Goal: Information Seeking & Learning: Learn about a topic

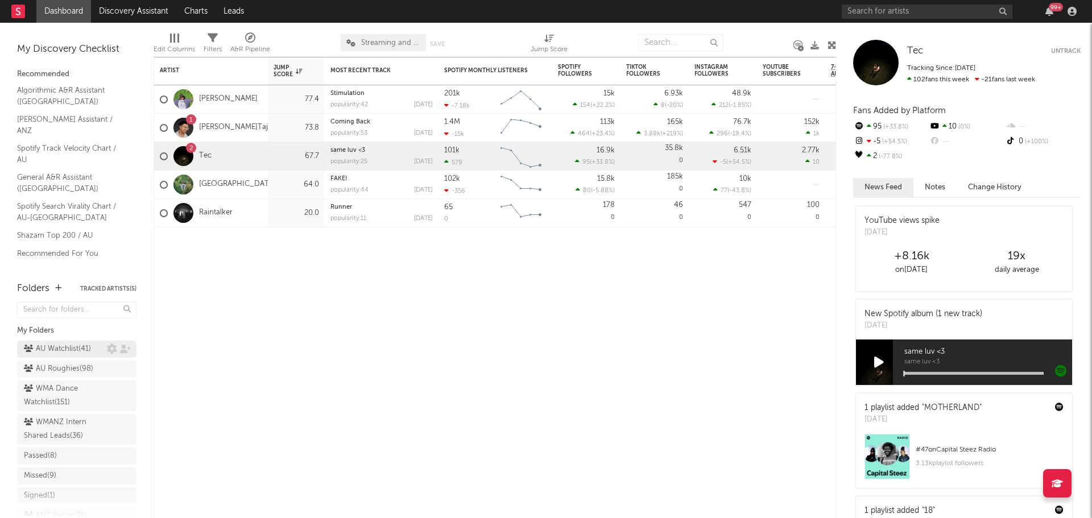
click at [56, 349] on div "AU Watchlist ( 41 )" at bounding box center [57, 349] width 67 height 14
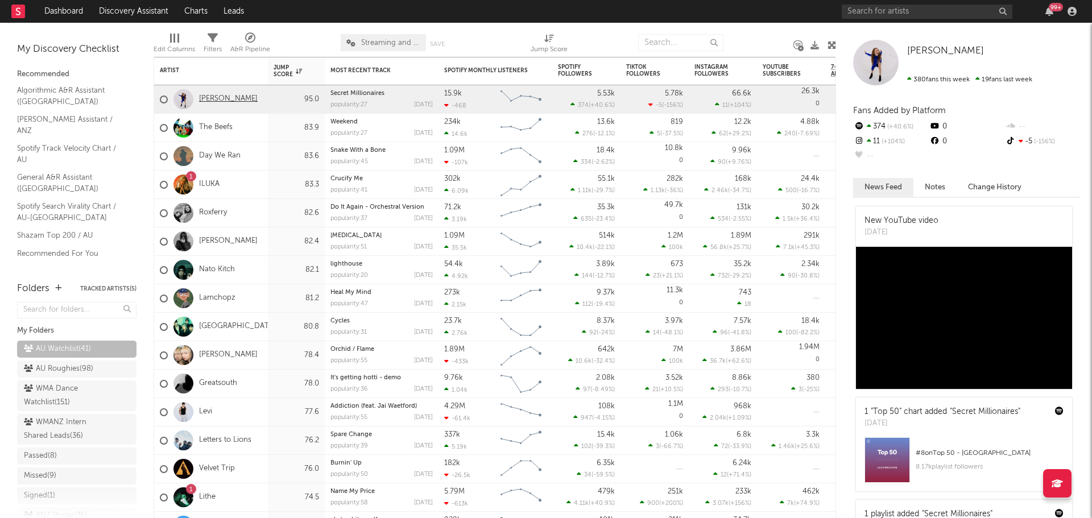
click at [233, 98] on link "Bailey Perrie" at bounding box center [228, 99] width 59 height 10
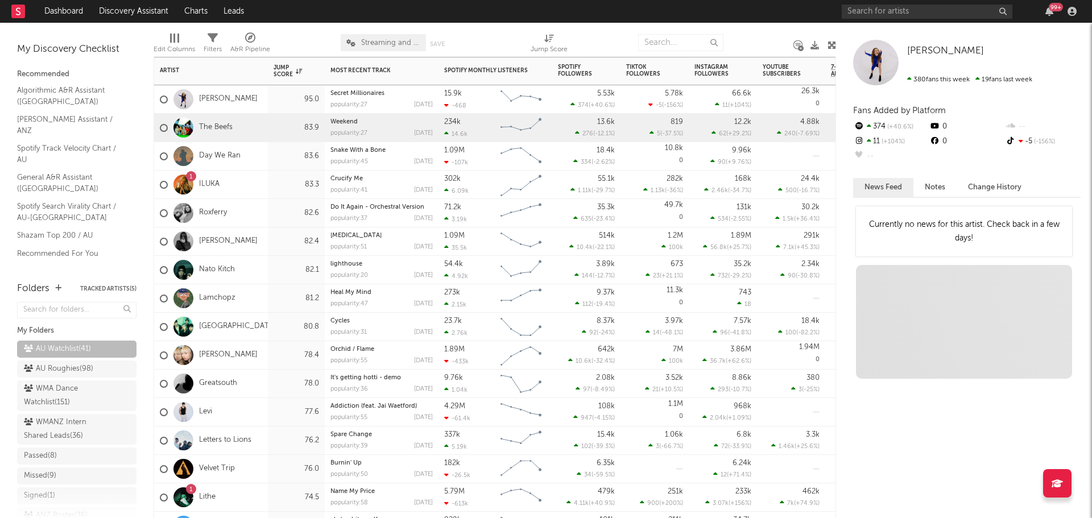
click at [264, 124] on div "The Beefs" at bounding box center [211, 128] width 114 height 28
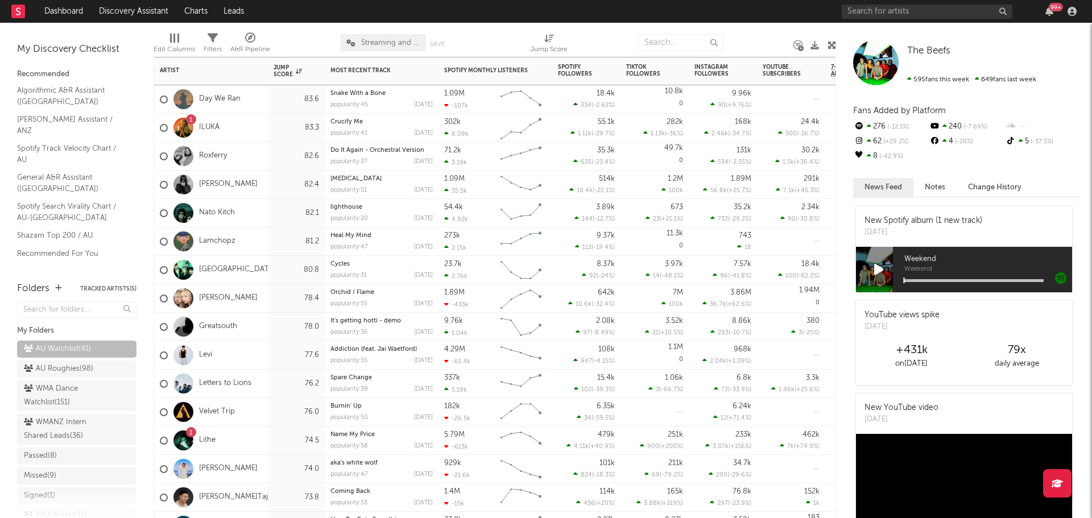
click at [267, 215] on div "Nato Kitch" at bounding box center [211, 213] width 114 height 28
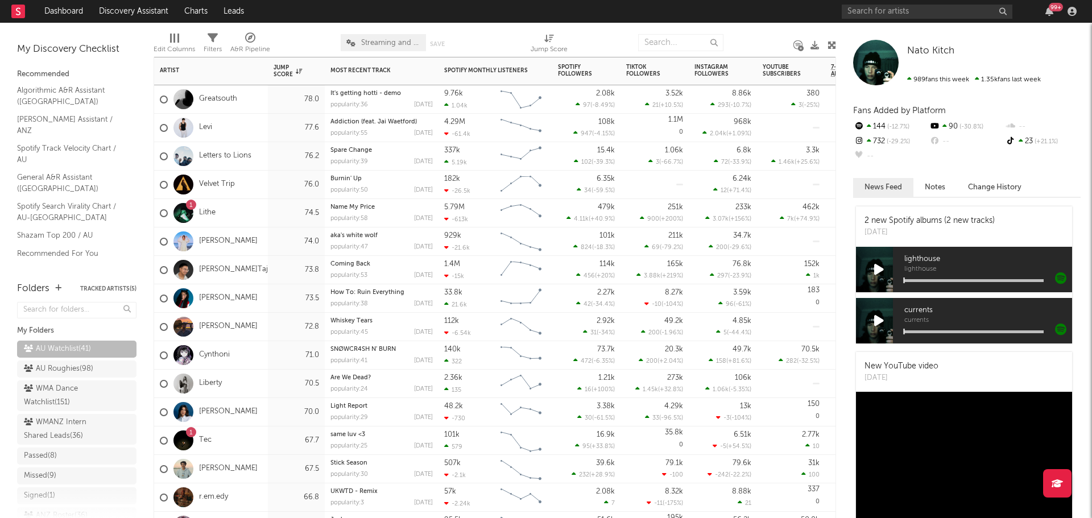
click at [276, 237] on div "74.0" at bounding box center [296, 242] width 45 height 14
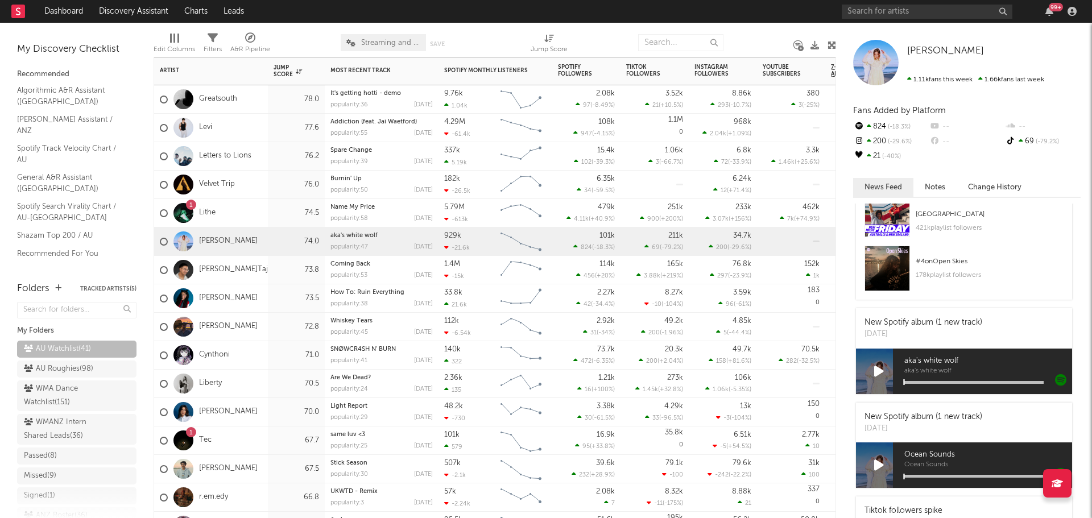
scroll to position [171, 0]
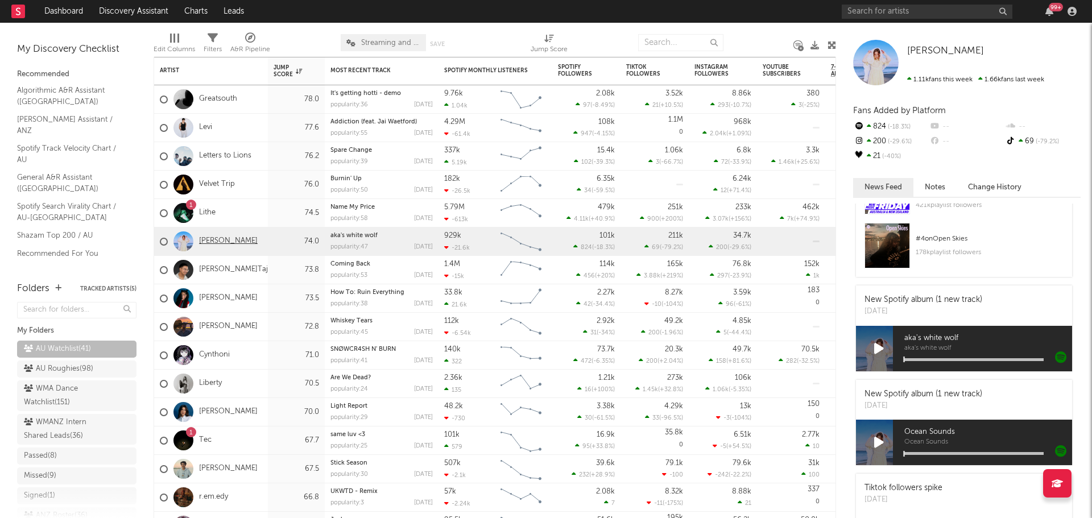
click at [211, 243] on link "Amélie Farren" at bounding box center [228, 242] width 59 height 10
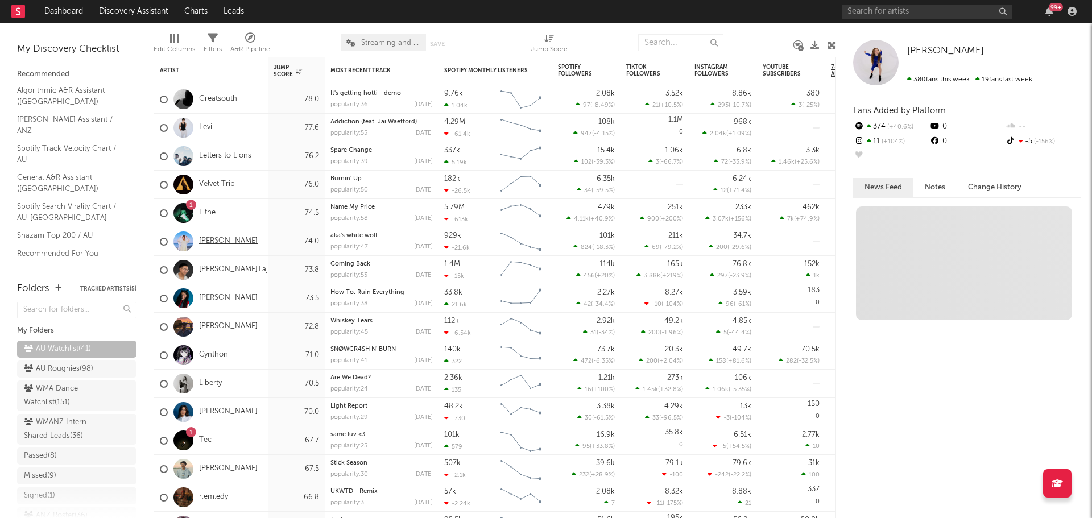
scroll to position [0, 0]
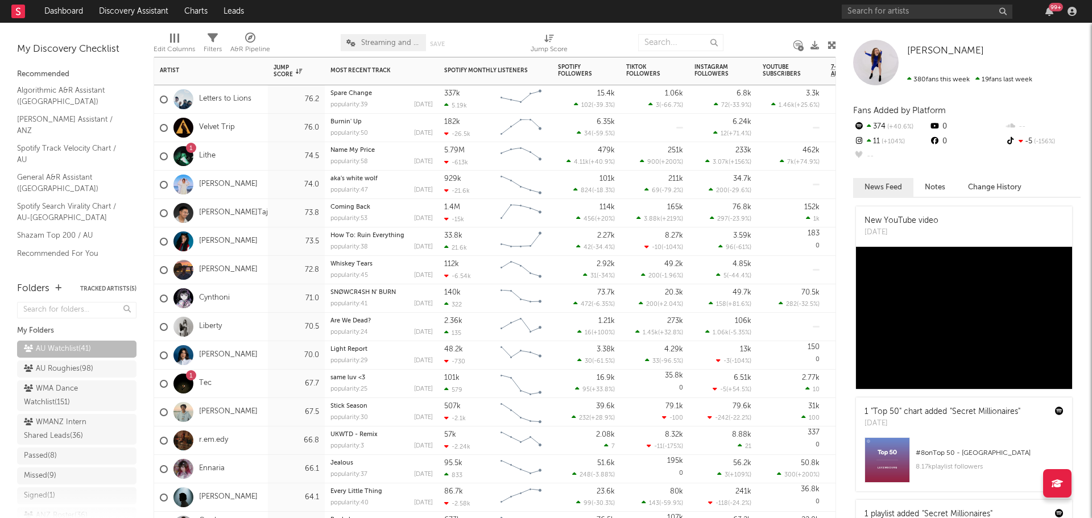
click at [274, 277] on div "72.8" at bounding box center [296, 270] width 57 height 28
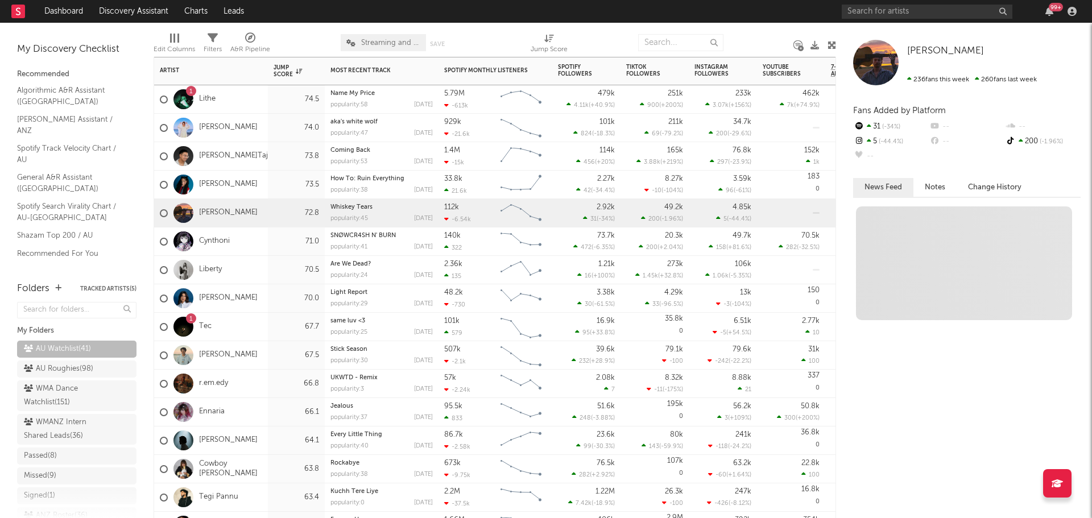
click at [263, 271] on div "Liberty" at bounding box center [211, 270] width 114 height 28
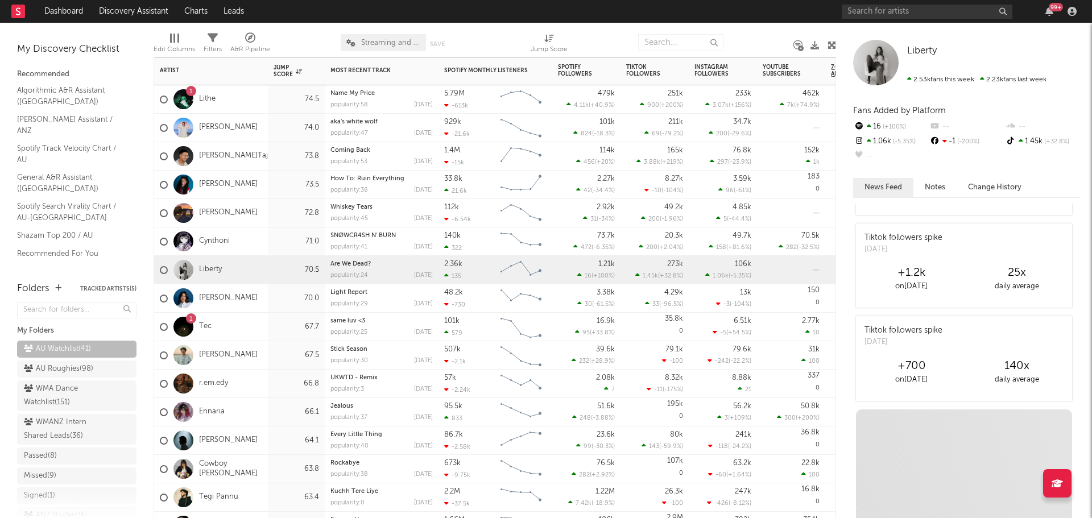
scroll to position [279, 0]
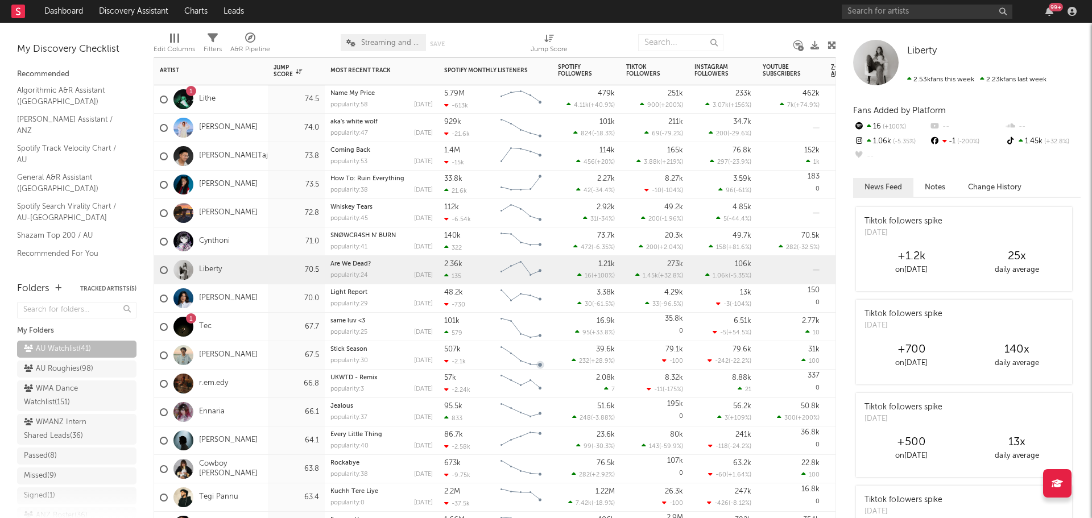
click at [256, 297] on div "Len Blake" at bounding box center [211, 298] width 114 height 28
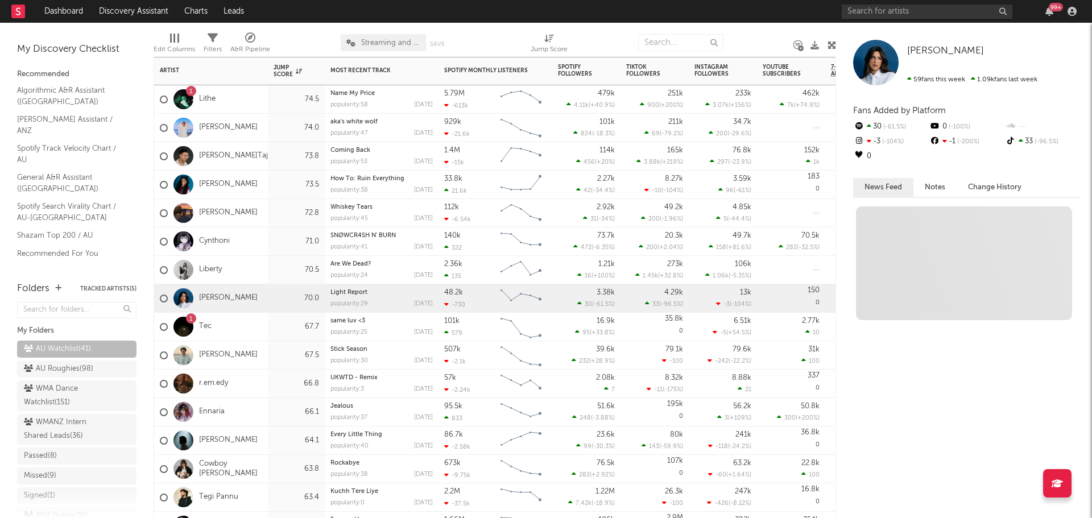
scroll to position [0, 0]
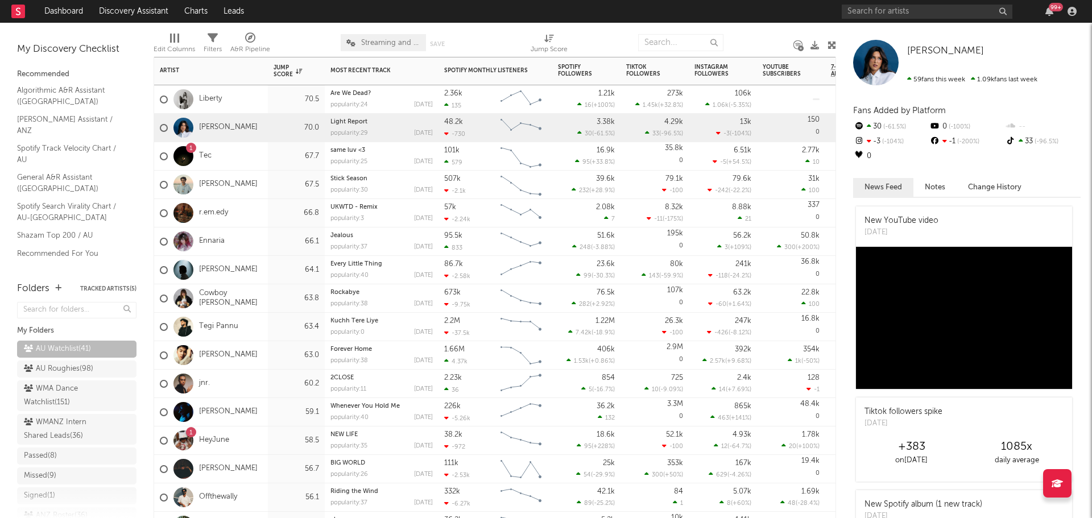
click at [274, 303] on div "63.8" at bounding box center [296, 299] width 45 height 14
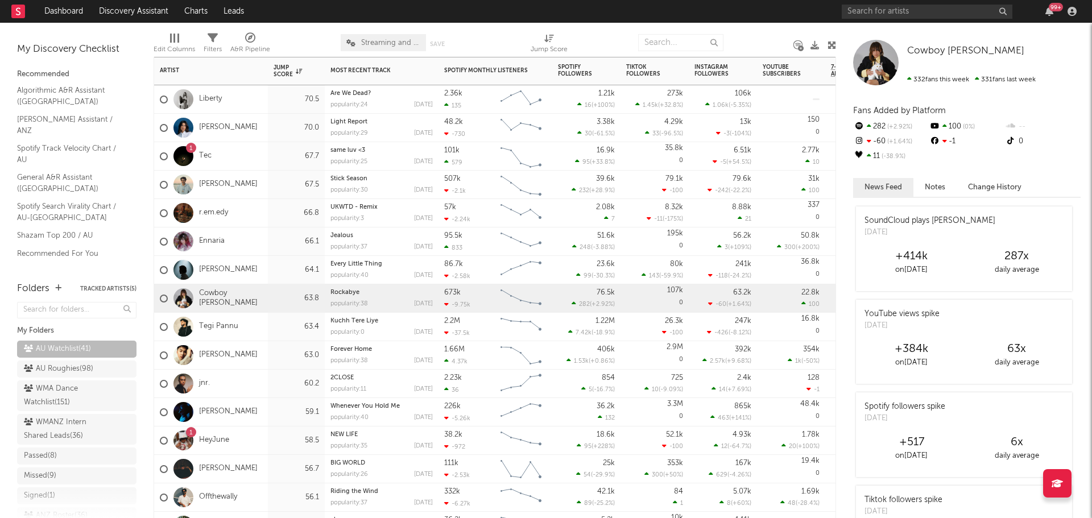
click at [262, 437] on div "1 HeyJune" at bounding box center [211, 441] width 114 height 28
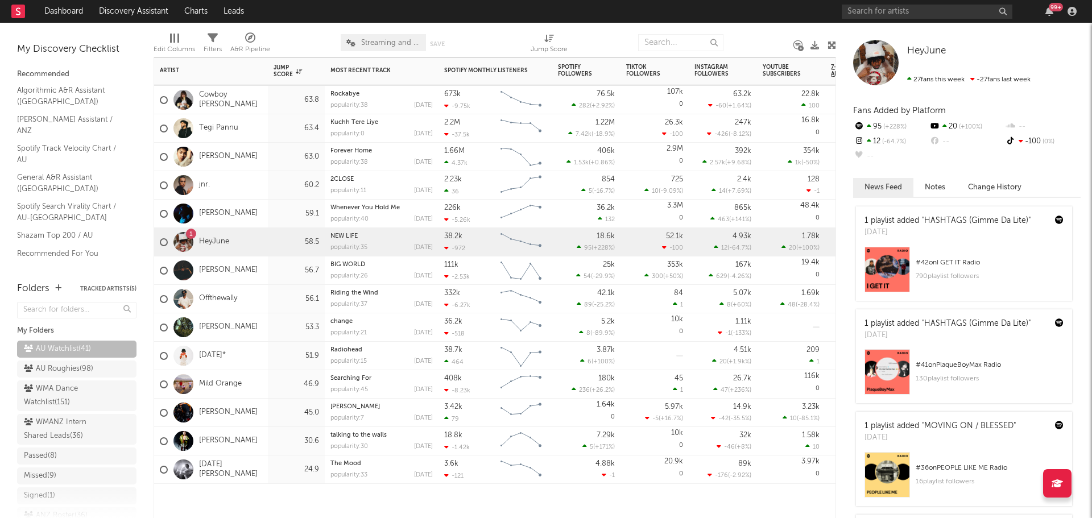
click at [259, 357] on div "FRIDAY*" at bounding box center [211, 356] width 114 height 28
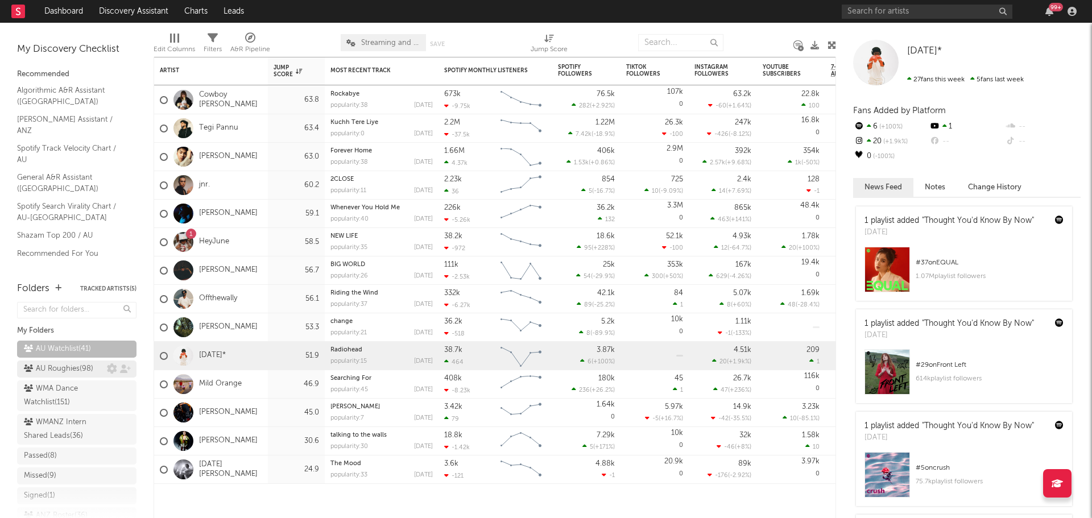
click at [76, 365] on div "AU Roughies ( 98 )" at bounding box center [58, 369] width 69 height 14
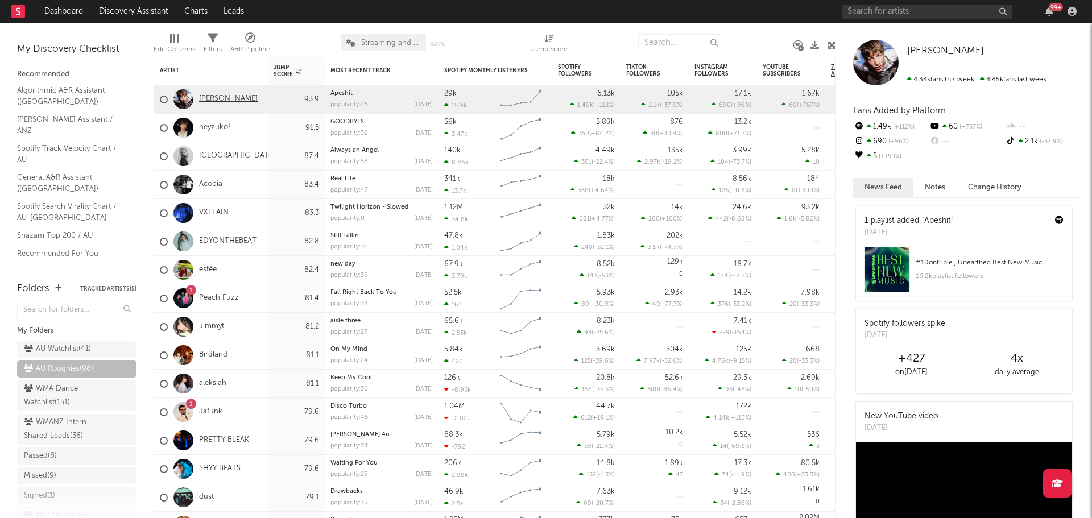
click at [225, 102] on link "Jett Blyton" at bounding box center [228, 99] width 59 height 10
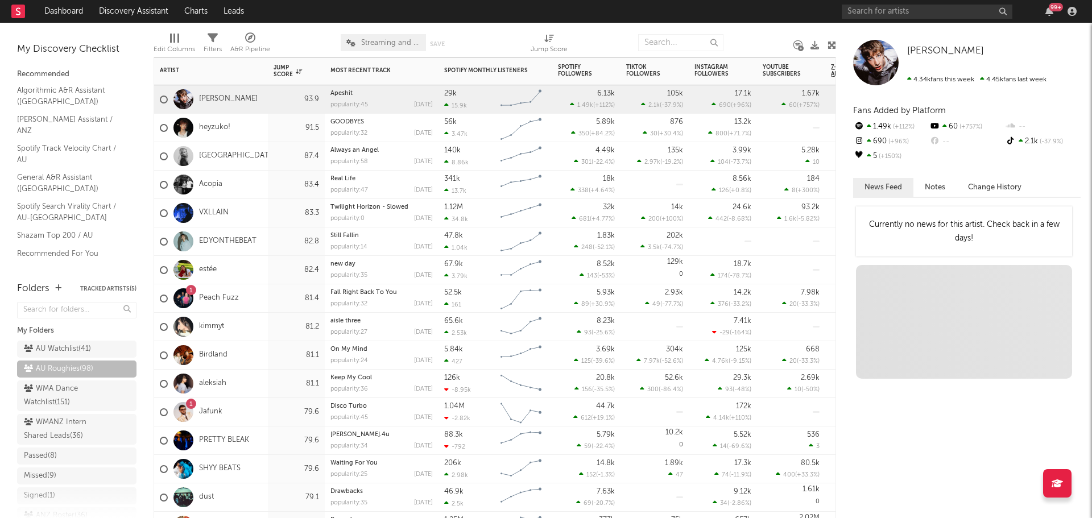
click at [260, 185] on div "Acopia" at bounding box center [211, 185] width 114 height 28
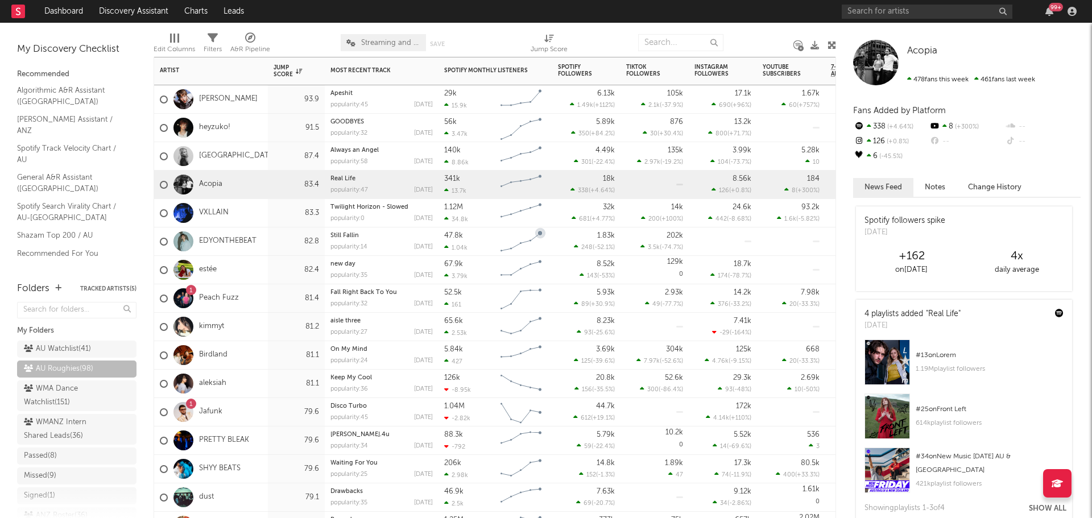
click at [277, 235] on div "82.8" at bounding box center [296, 242] width 45 height 14
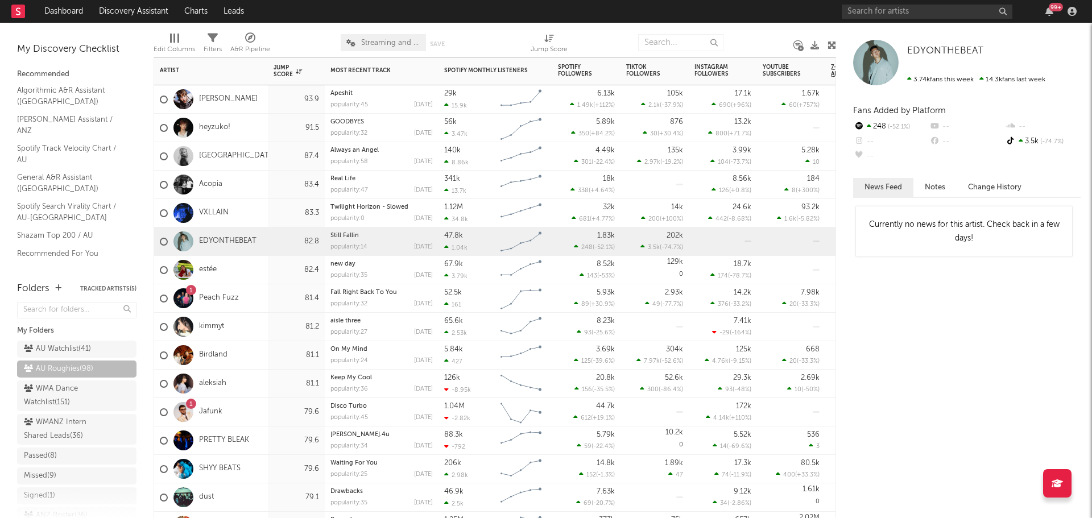
click at [259, 303] on div "1 Peach Fuzz" at bounding box center [211, 298] width 114 height 28
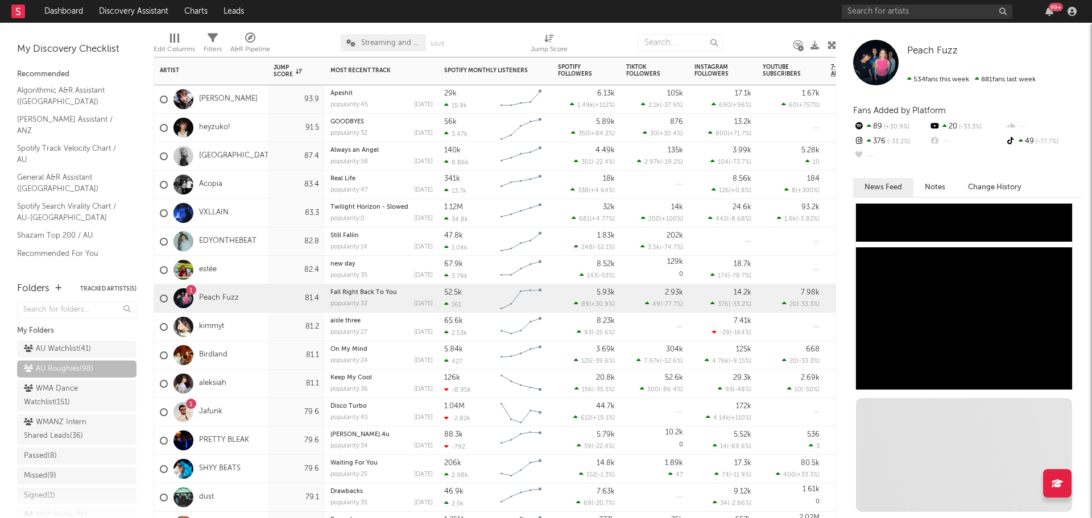
scroll to position [868, 0]
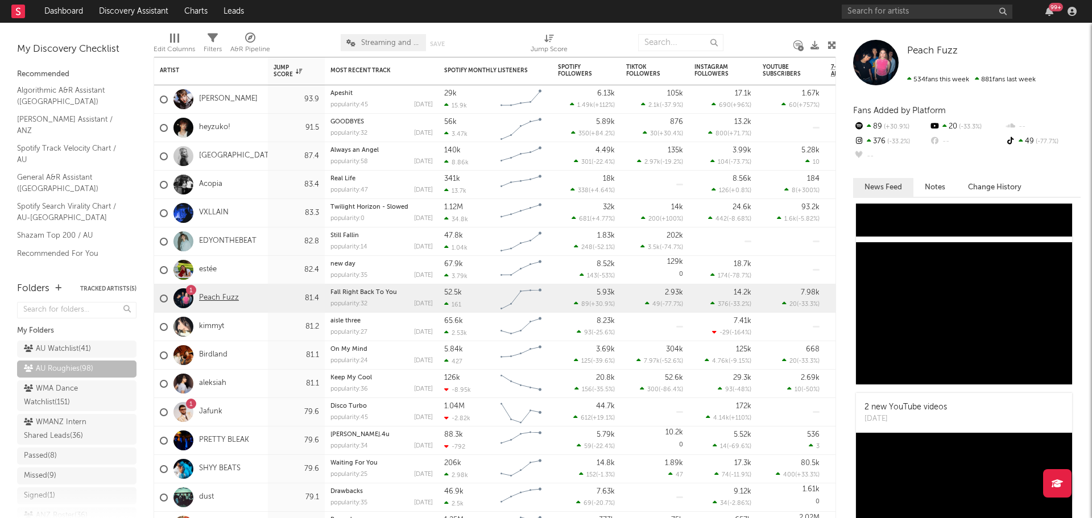
click at [223, 298] on link "Peach Fuzz" at bounding box center [219, 298] width 40 height 10
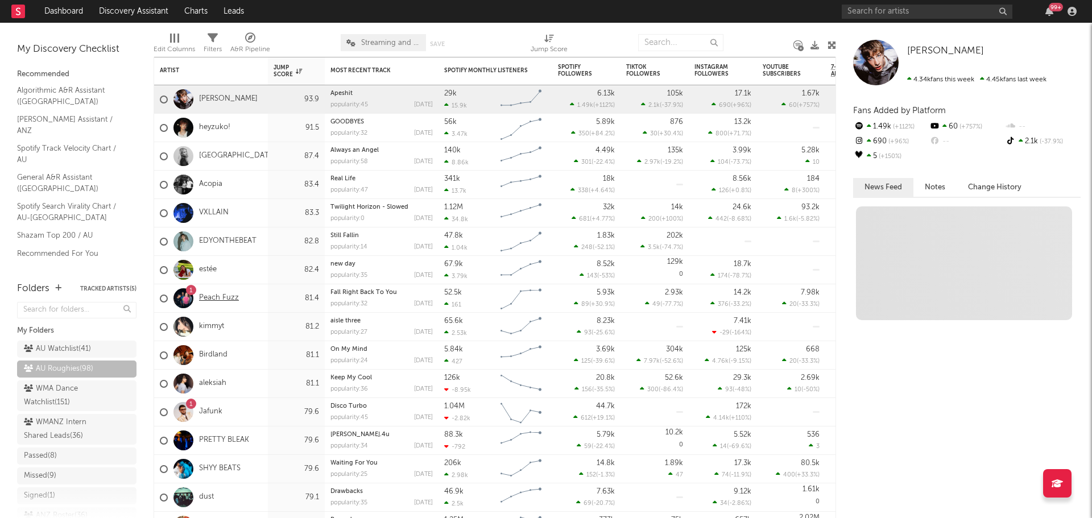
scroll to position [0, 0]
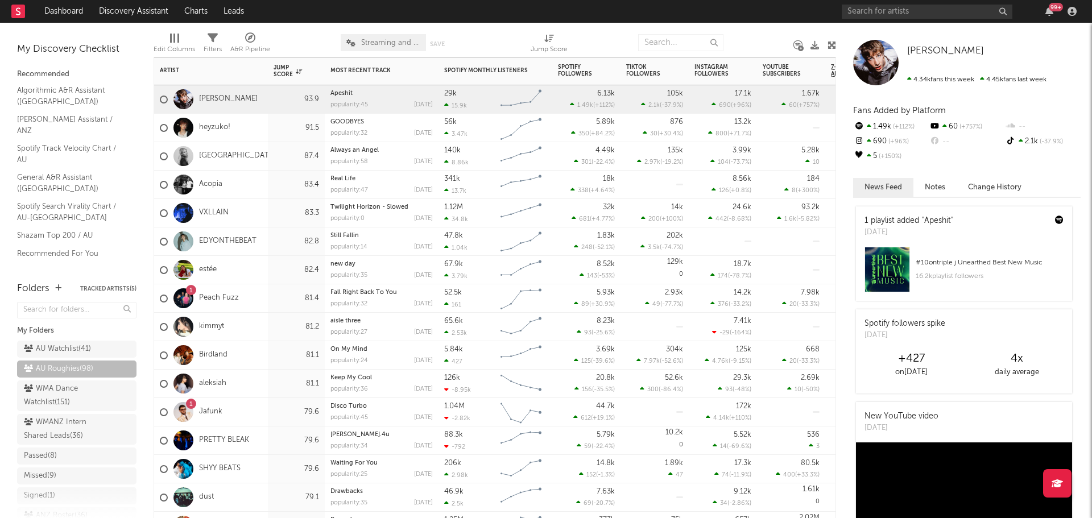
click at [270, 326] on div "81.2" at bounding box center [296, 327] width 57 height 28
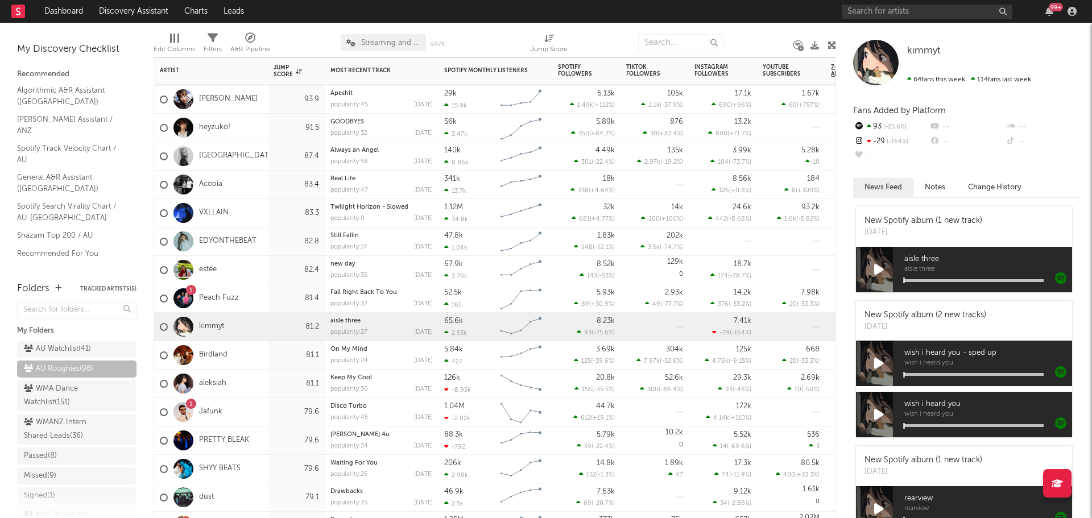
click at [263, 324] on div "kimmyt" at bounding box center [211, 327] width 114 height 28
click at [876, 268] on icon at bounding box center [879, 269] width 10 height 13
click at [951, 283] on div "aisle three aisle three" at bounding box center [982, 269] width 179 height 45
click at [951, 278] on div "aisle three aisle three" at bounding box center [982, 269] width 179 height 45
click at [954, 282] on div "aisle three aisle three" at bounding box center [982, 269] width 179 height 45
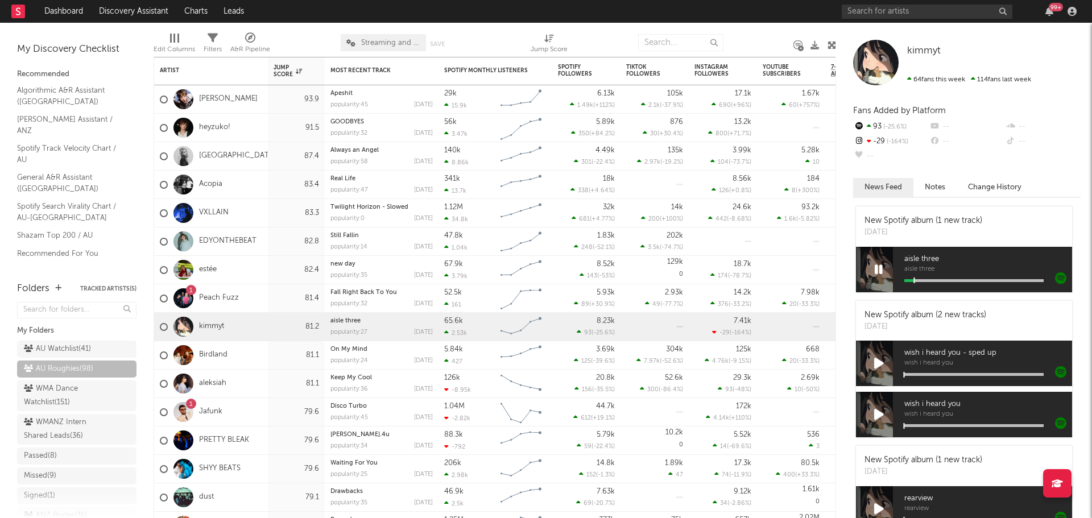
click at [954, 280] on div at bounding box center [973, 280] width 139 height 3
click at [877, 269] on icon at bounding box center [879, 269] width 8 height 13
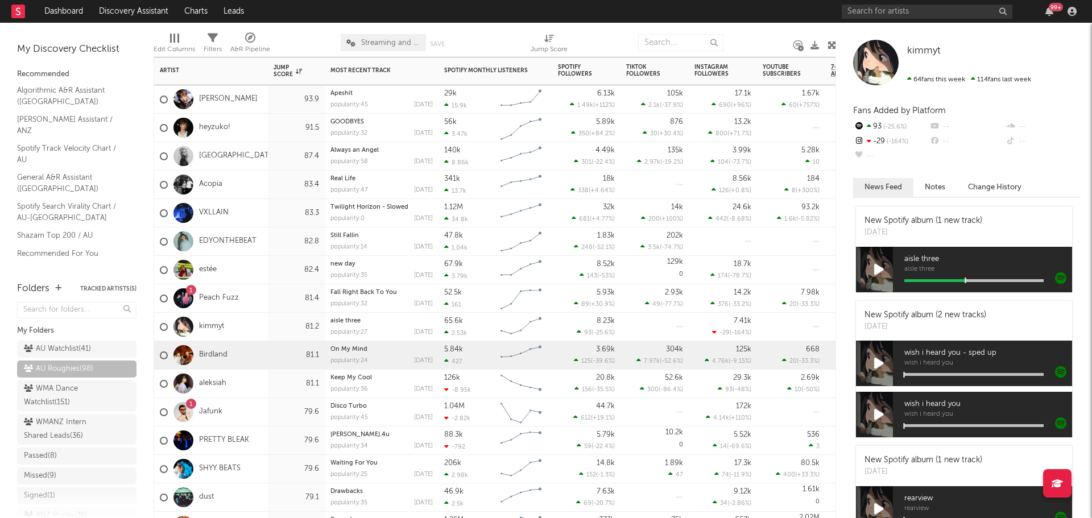
click at [255, 358] on div "Birdland" at bounding box center [211, 355] width 114 height 28
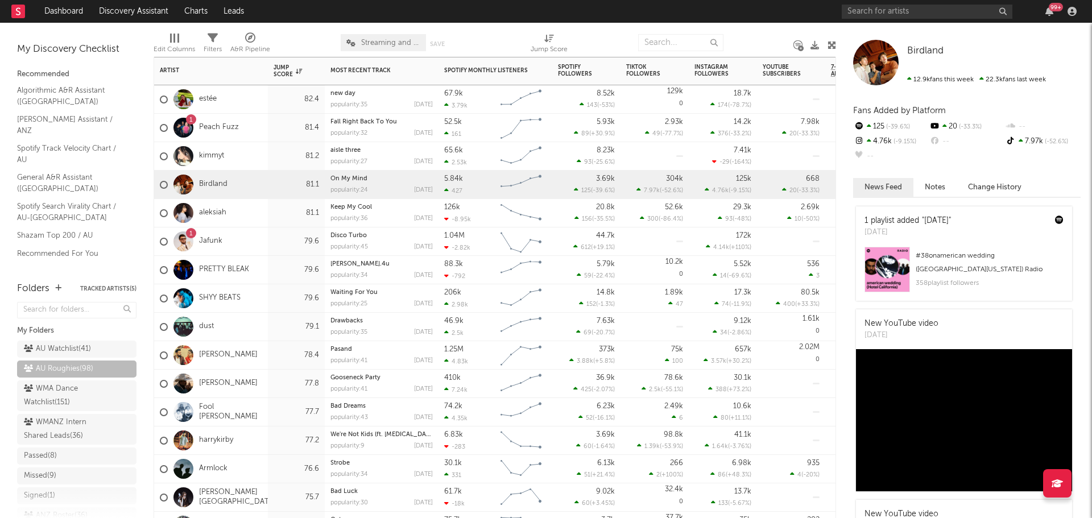
click at [249, 334] on div "dust" at bounding box center [211, 327] width 114 height 28
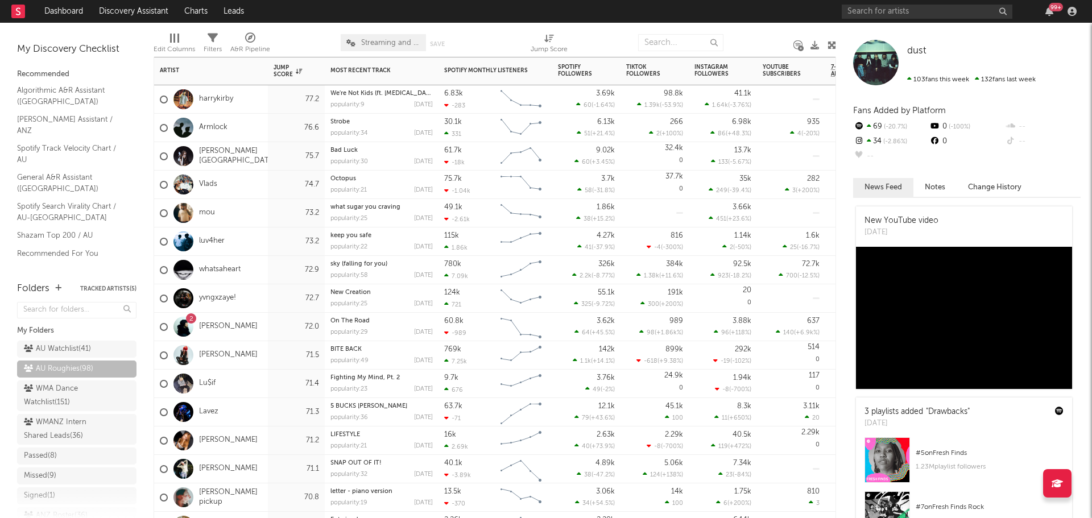
click at [266, 324] on div "2 Dylan Atlantis" at bounding box center [211, 327] width 114 height 28
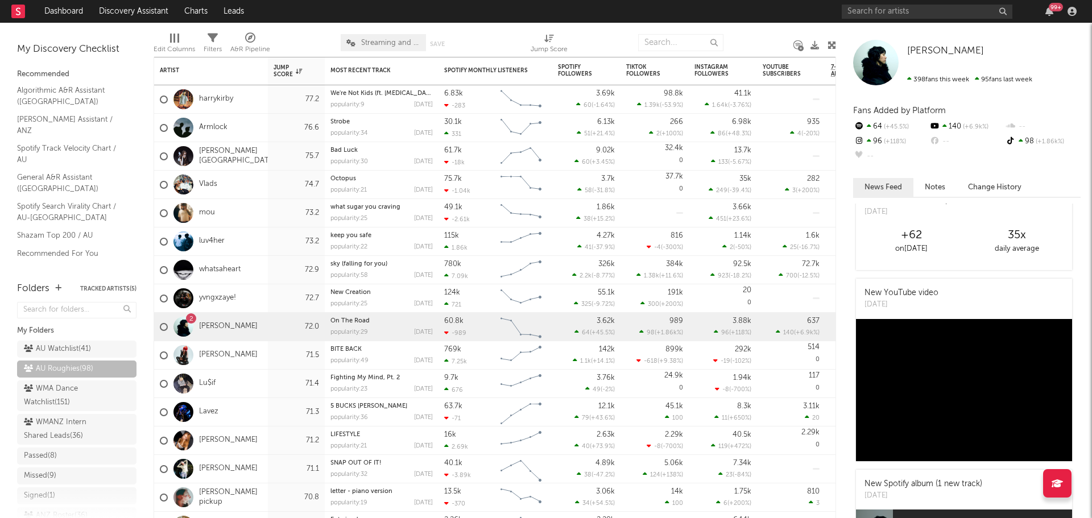
scroll to position [171, 0]
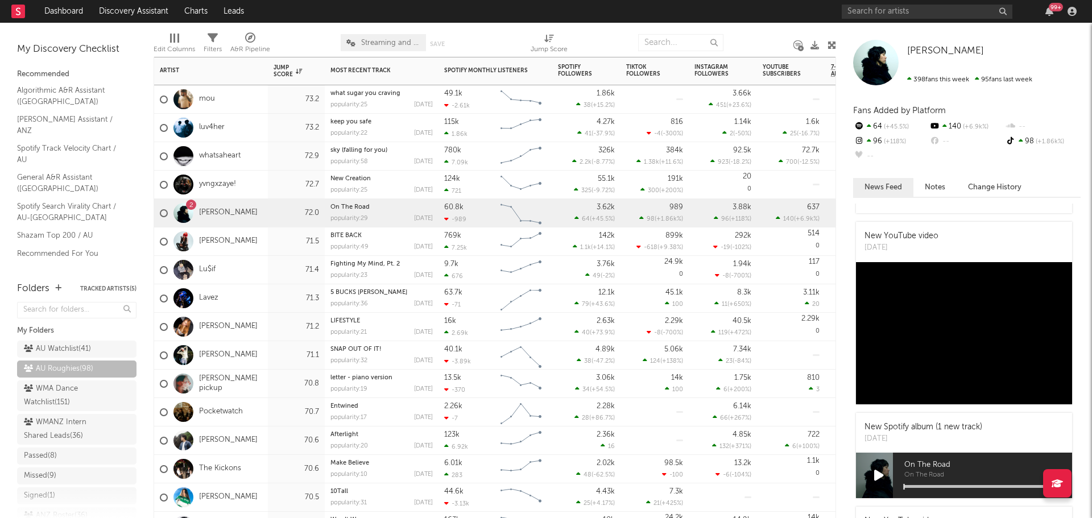
click at [260, 296] on div "Lavez" at bounding box center [211, 298] width 114 height 28
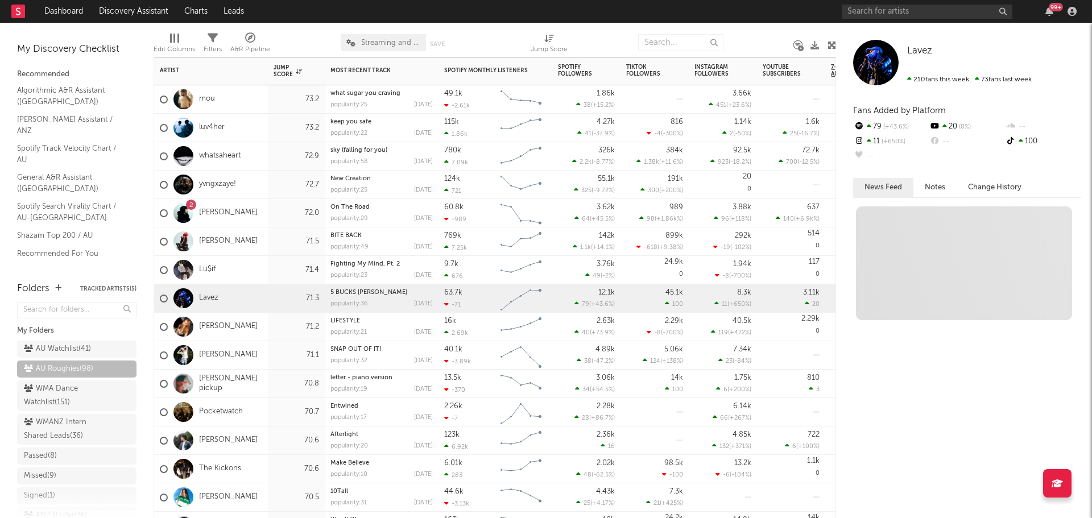
scroll to position [0, 0]
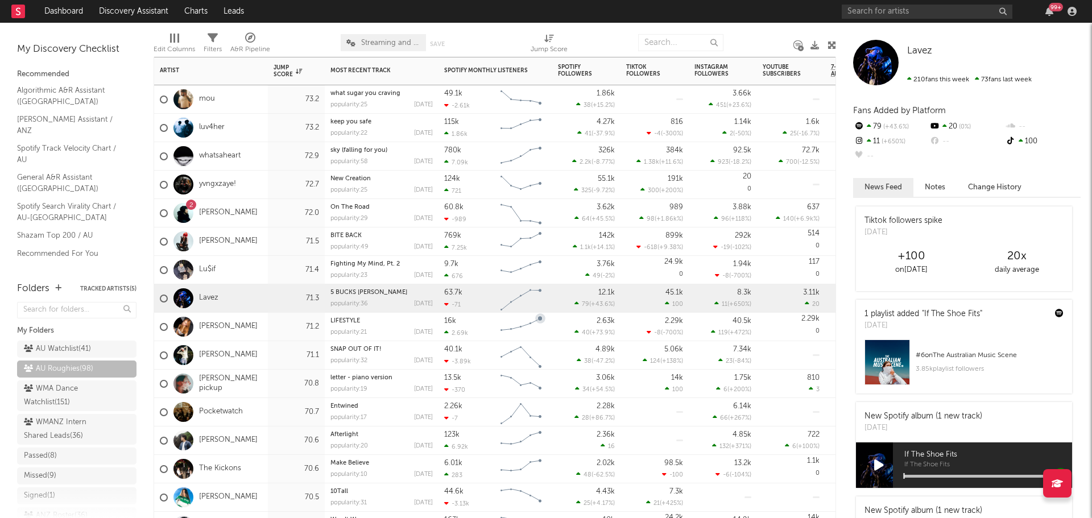
click at [267, 330] on div "Dani Enli" at bounding box center [211, 327] width 114 height 28
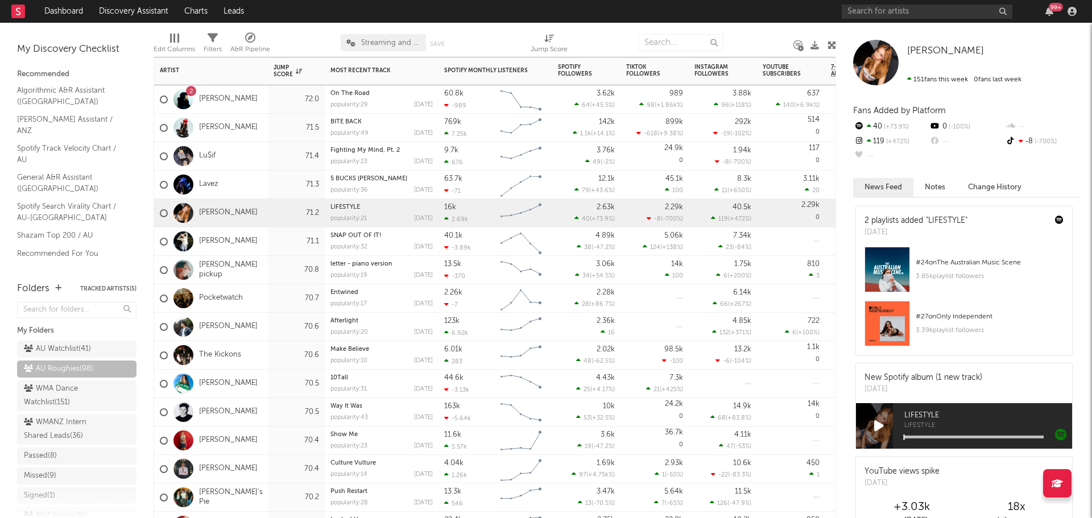
click at [262, 297] on div "Pocketwatch" at bounding box center [211, 298] width 114 height 28
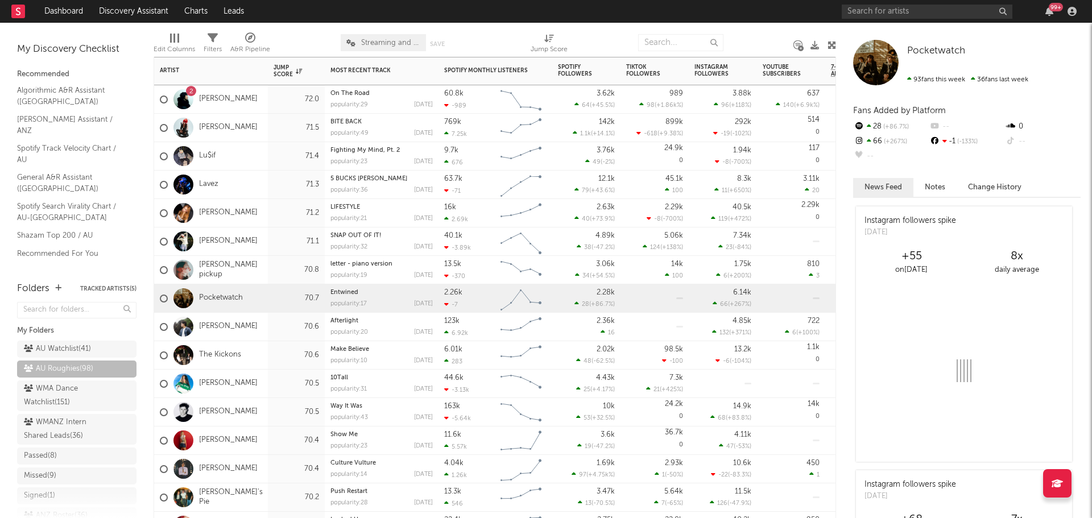
click at [266, 328] on div "Heath Lancaster" at bounding box center [211, 327] width 114 height 28
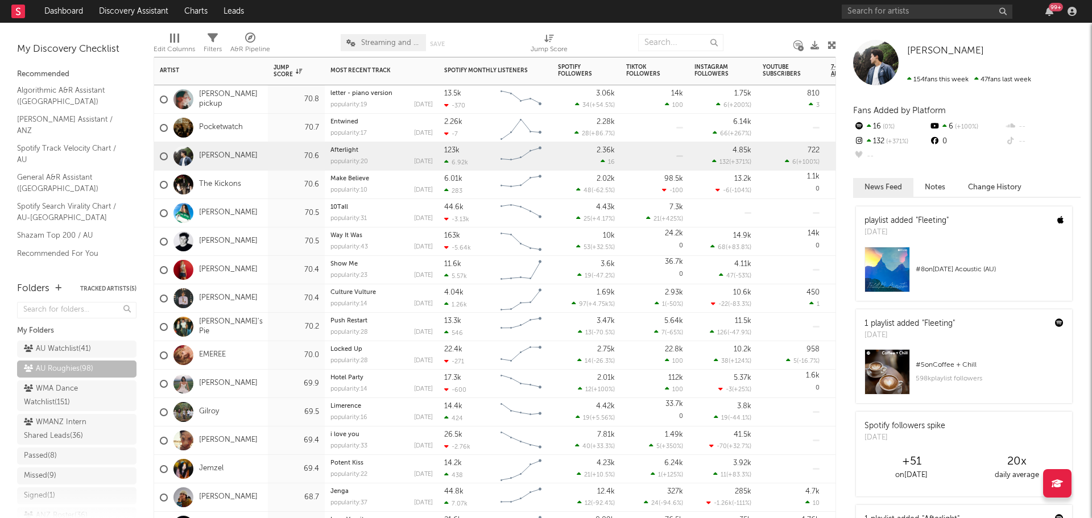
click at [266, 268] on div "Brittany Holt" at bounding box center [211, 270] width 114 height 28
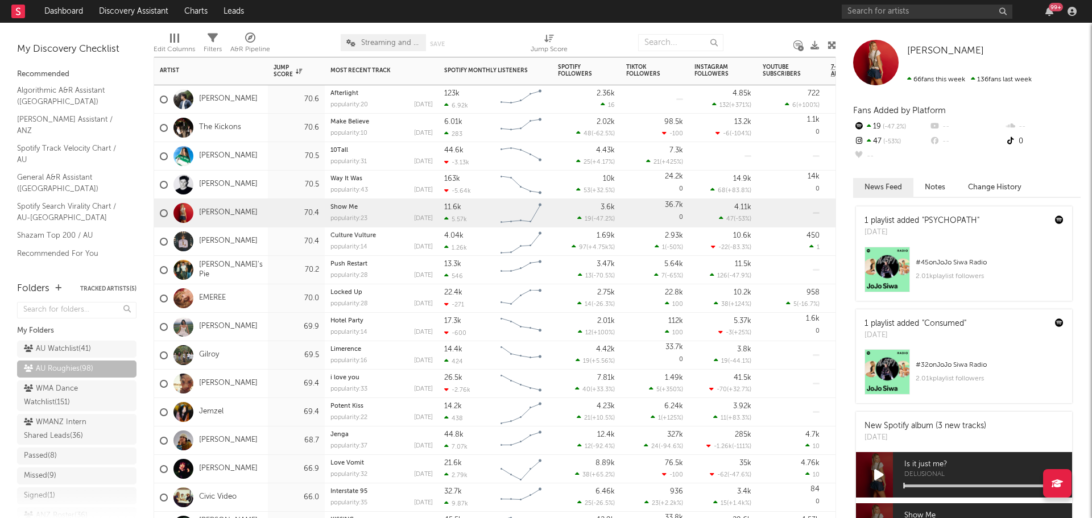
click at [271, 251] on div "70.4" at bounding box center [296, 241] width 57 height 28
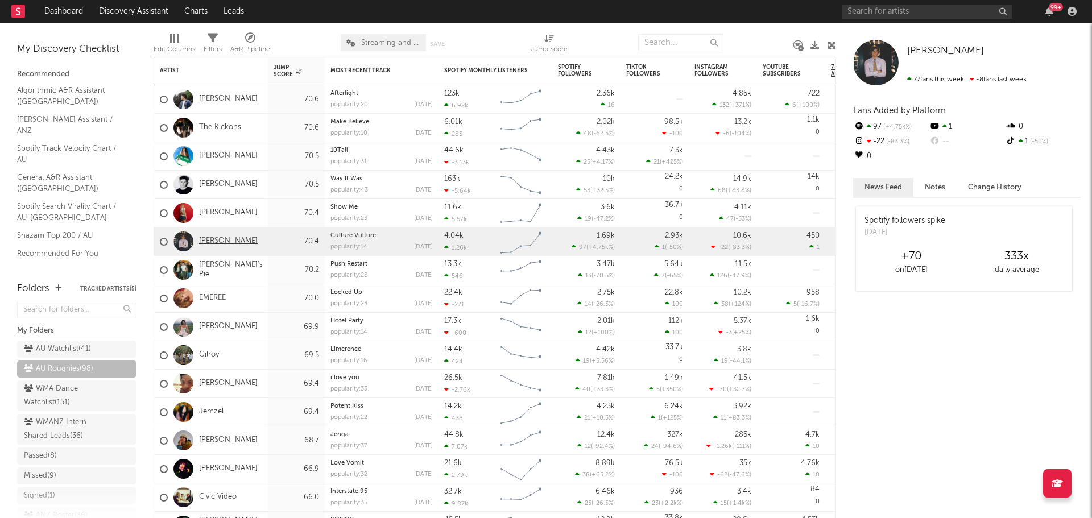
click at [241, 242] on link "Julian Munyard" at bounding box center [228, 242] width 59 height 10
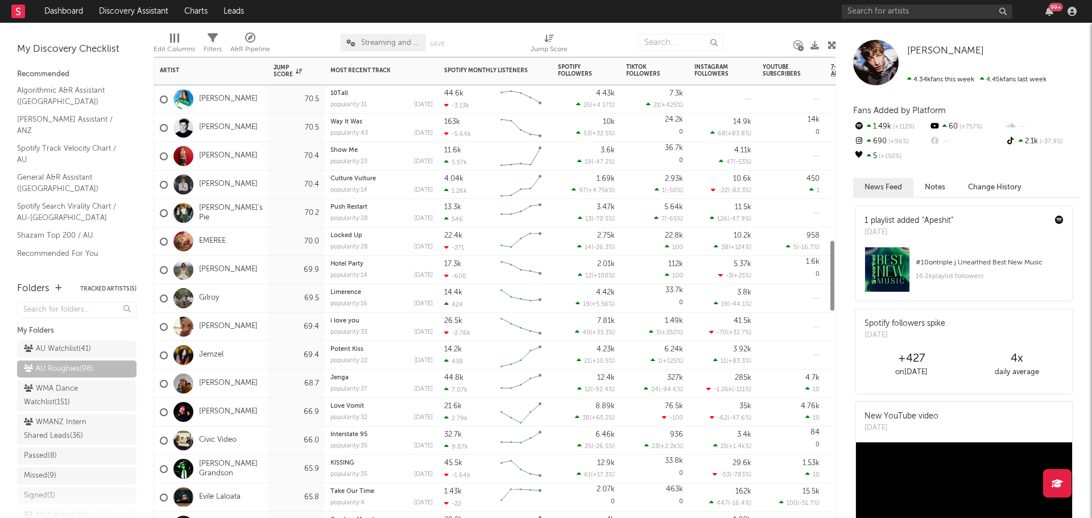
click at [262, 265] on div "Ally Rendall" at bounding box center [211, 270] width 114 height 28
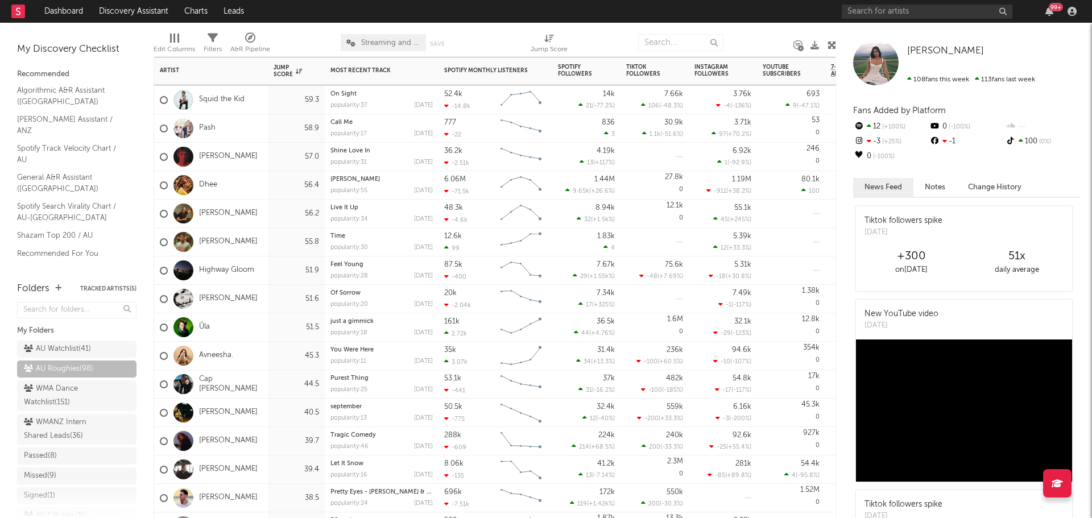
click at [278, 270] on div "51.9" at bounding box center [296, 271] width 45 height 14
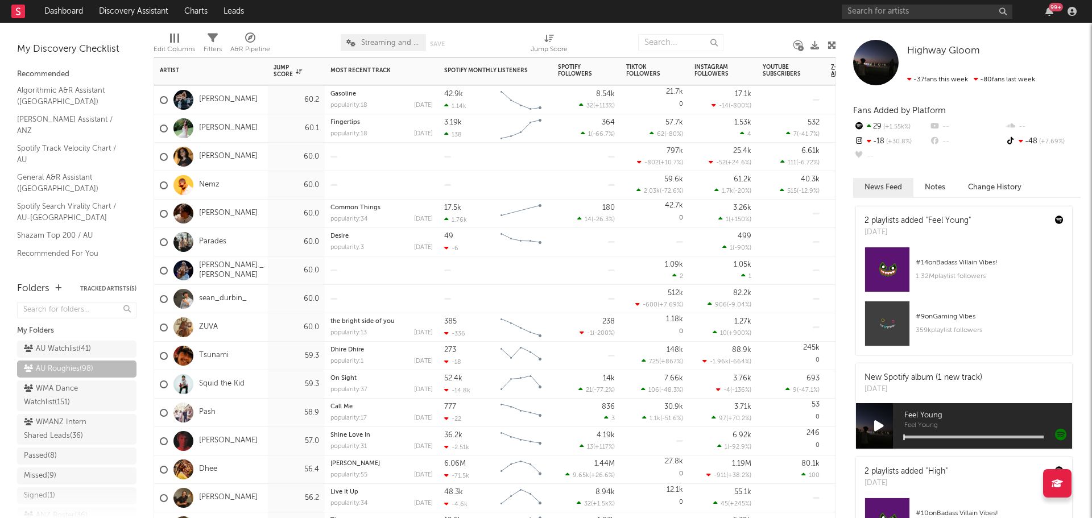
click at [252, 160] on div "[PERSON_NAME]" at bounding box center [211, 157] width 114 height 28
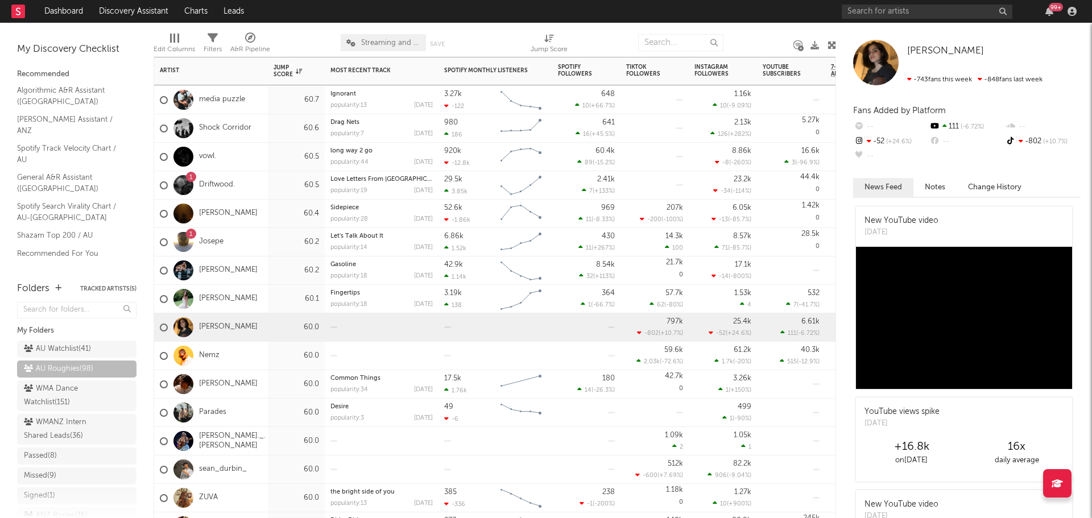
click at [255, 237] on div "1 Josepe" at bounding box center [211, 242] width 114 height 28
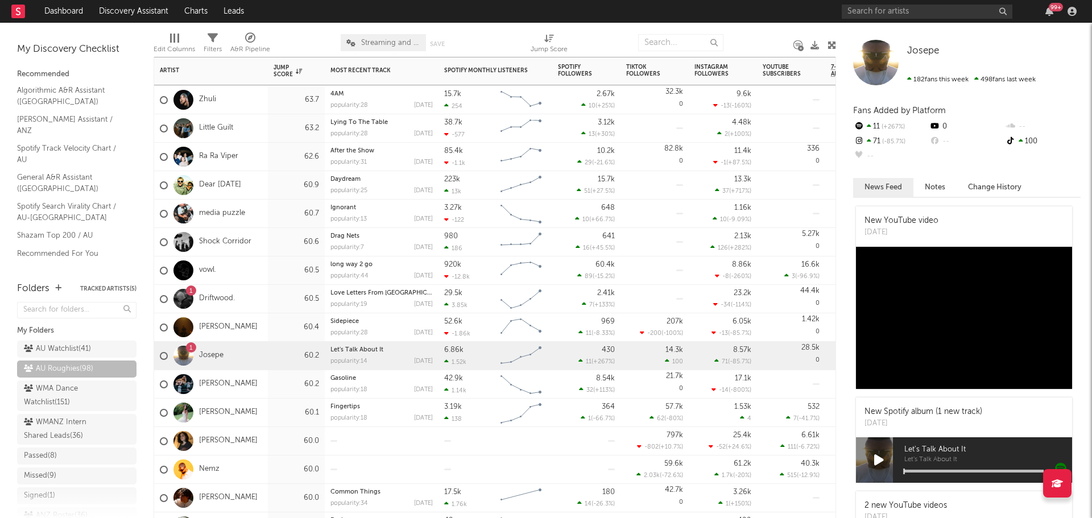
click at [269, 299] on div "60.5" at bounding box center [296, 299] width 57 height 28
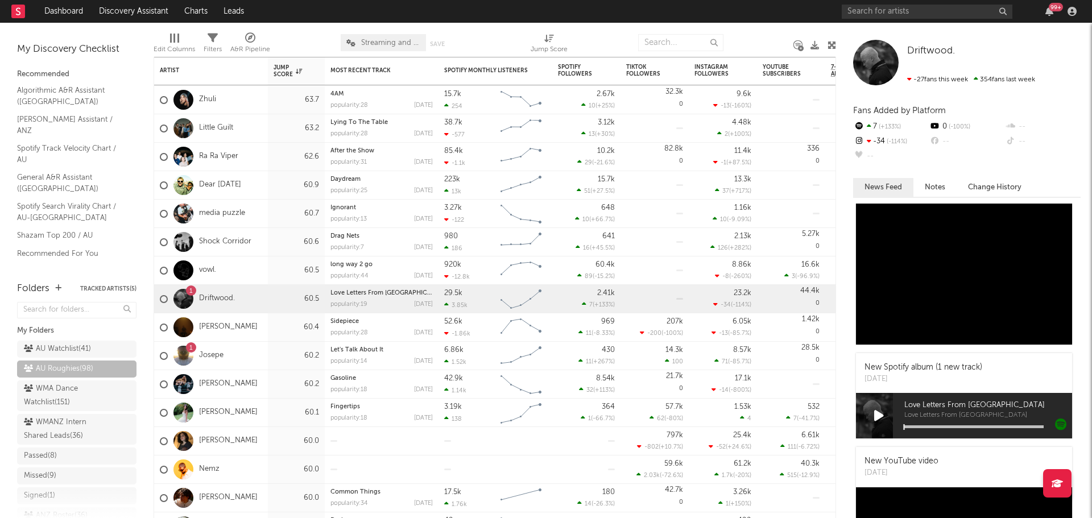
scroll to position [57, 0]
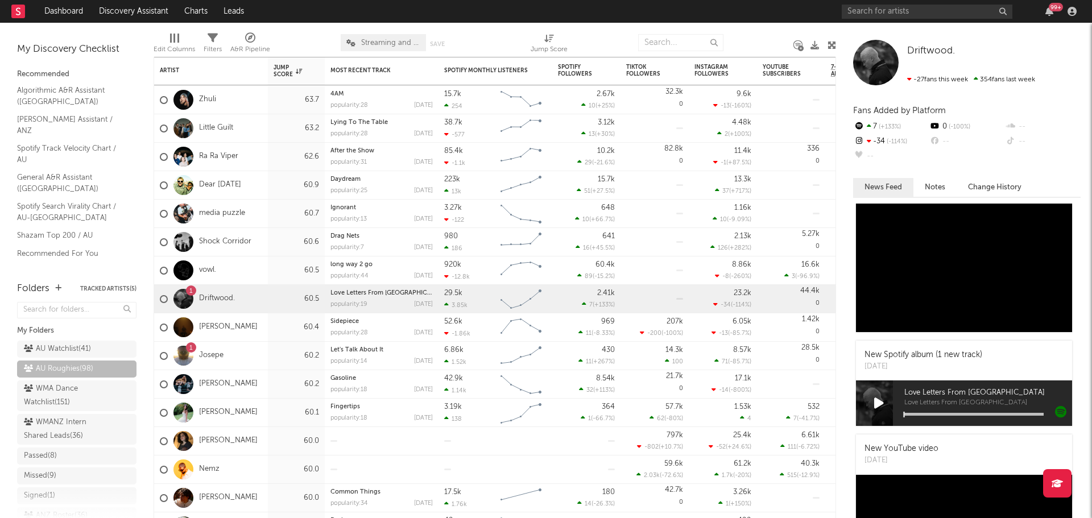
click at [879, 400] on icon at bounding box center [879, 403] width 10 height 13
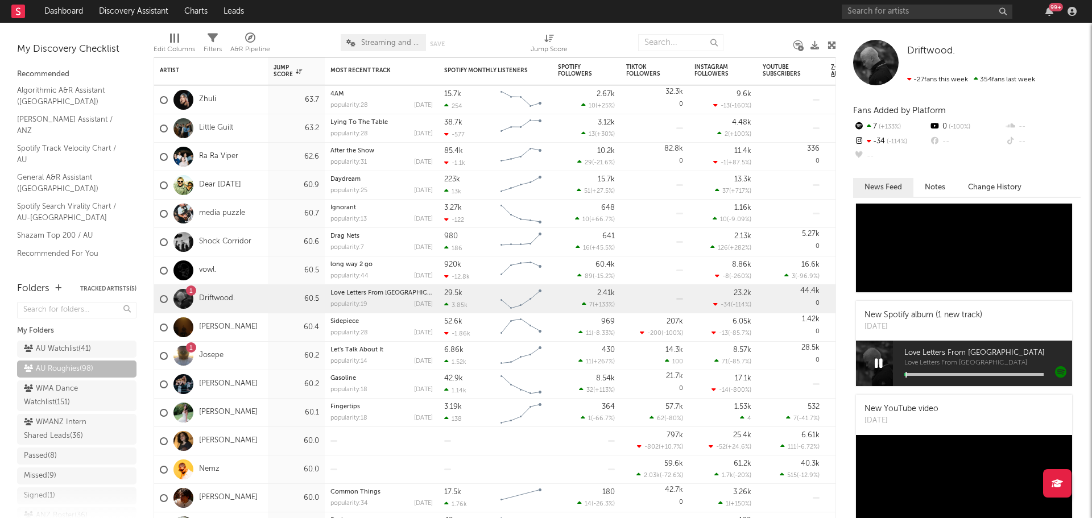
scroll to position [114, 0]
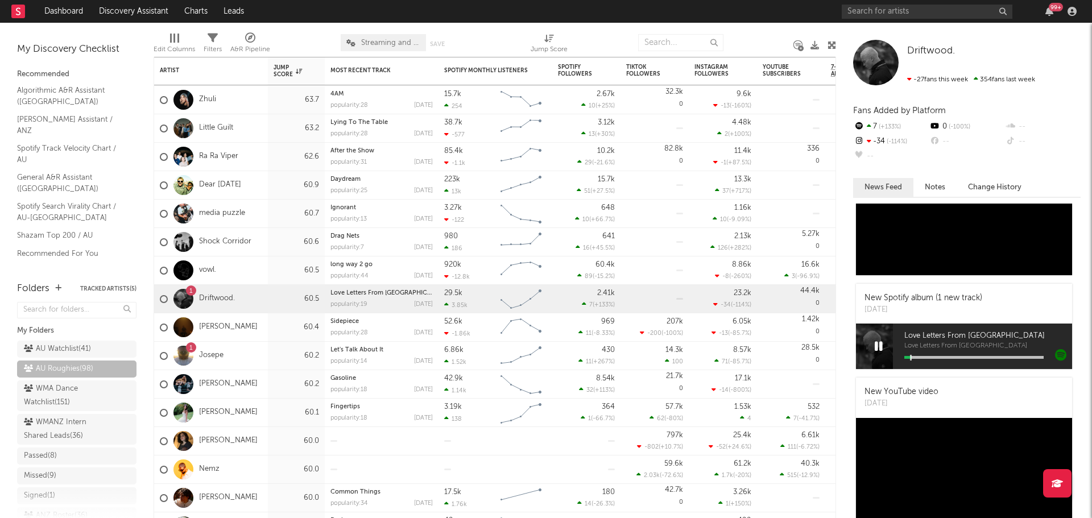
click at [940, 358] on div at bounding box center [973, 357] width 139 height 3
click at [880, 346] on icon at bounding box center [879, 346] width 8 height 13
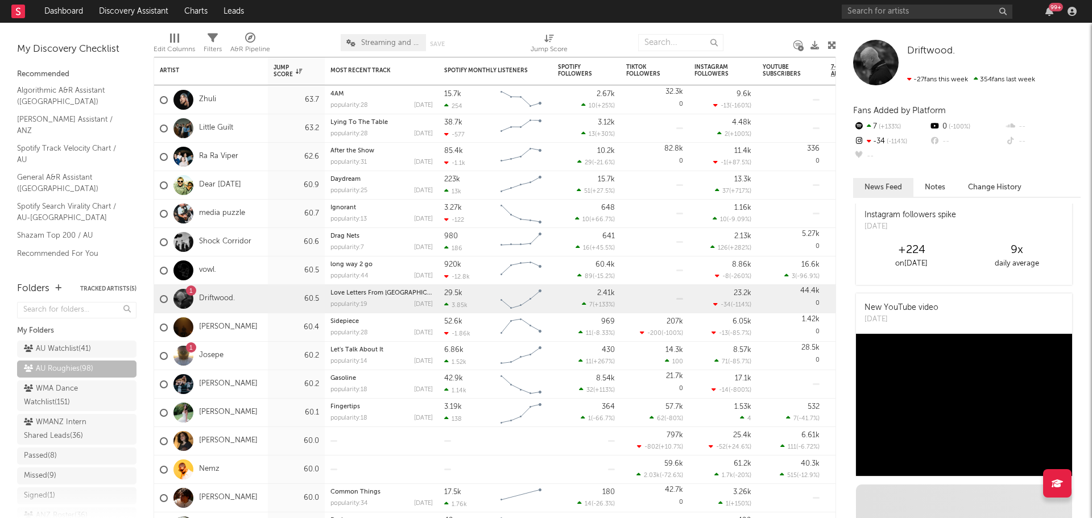
scroll to position [171, 0]
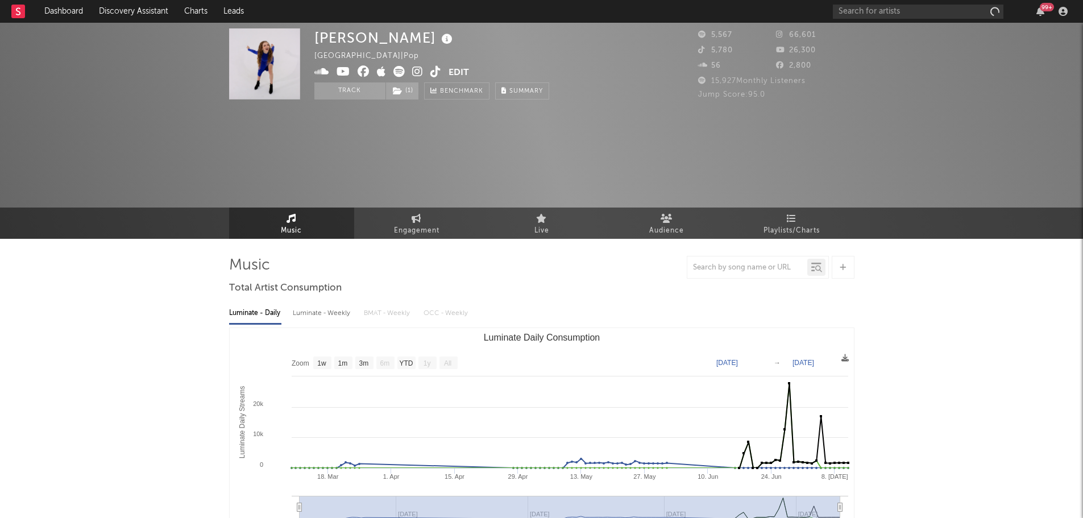
select select "1w"
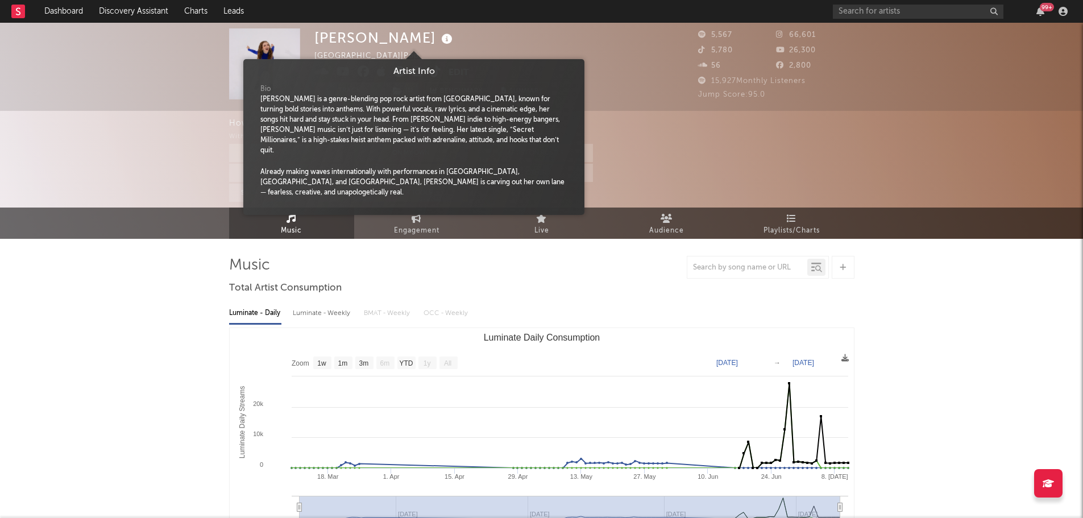
click at [439, 37] on icon at bounding box center [447, 39] width 16 height 16
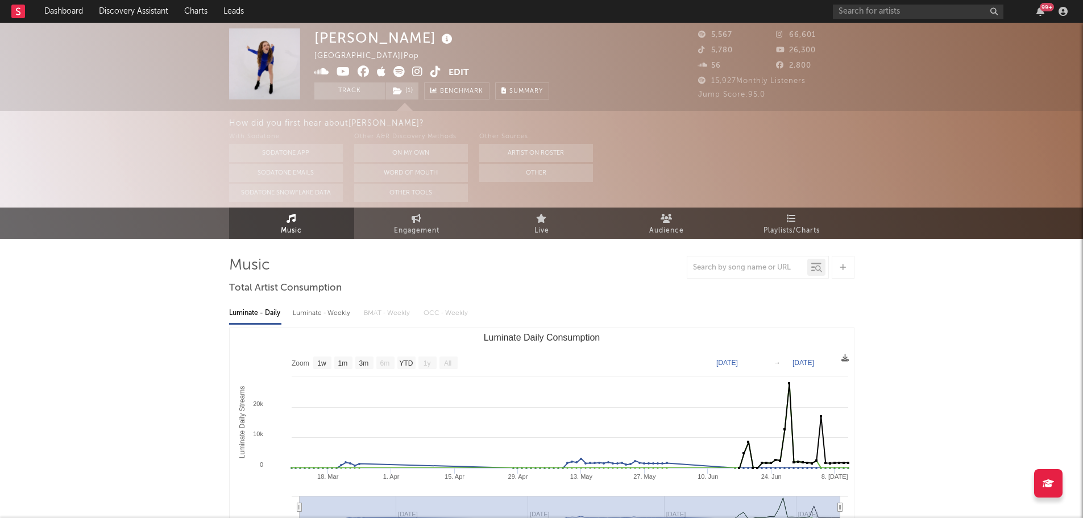
click at [439, 37] on icon at bounding box center [447, 39] width 16 height 16
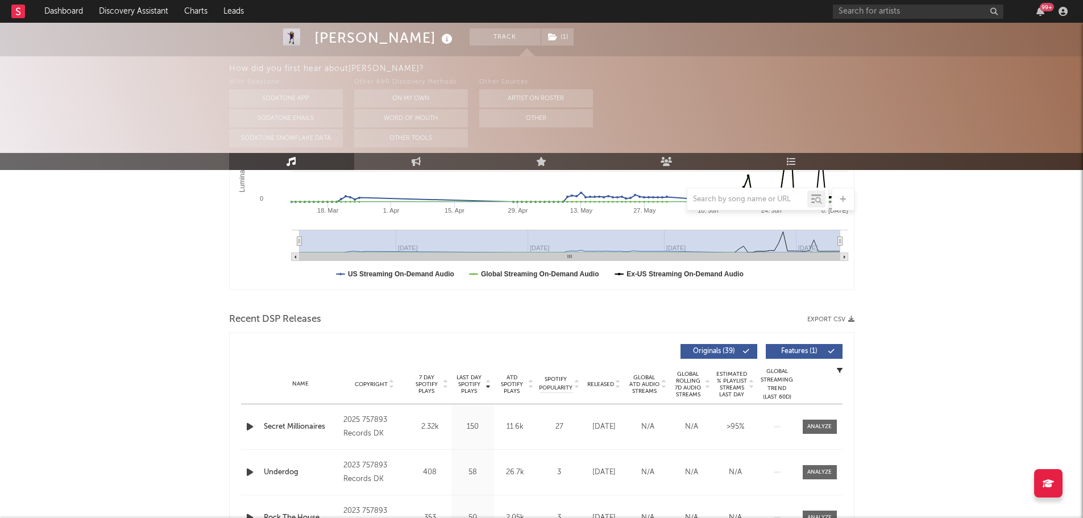
scroll to position [341, 0]
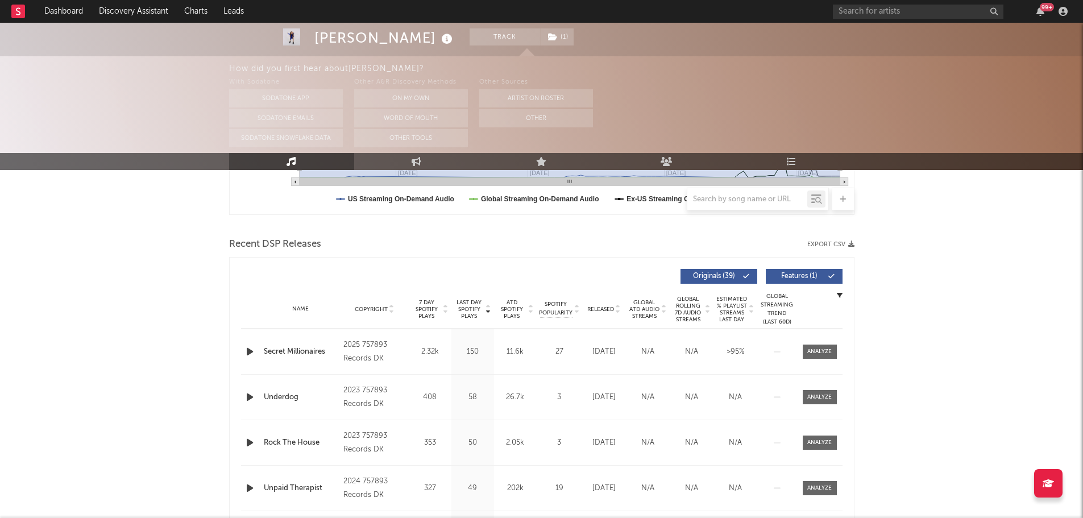
click at [248, 350] on icon "button" at bounding box center [250, 352] width 12 height 14
click at [427, 160] on link "Engagement" at bounding box center [416, 161] width 125 height 17
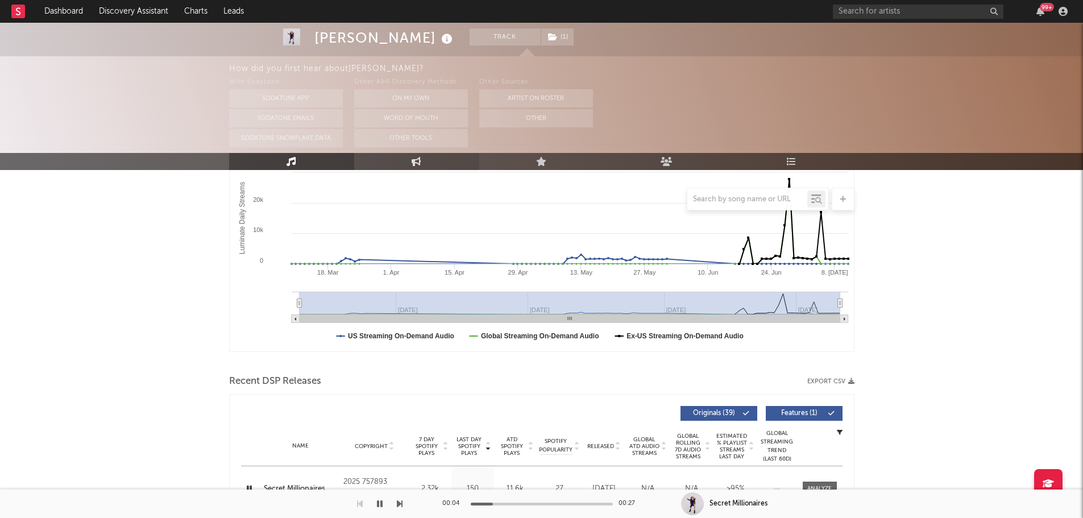
select select "1w"
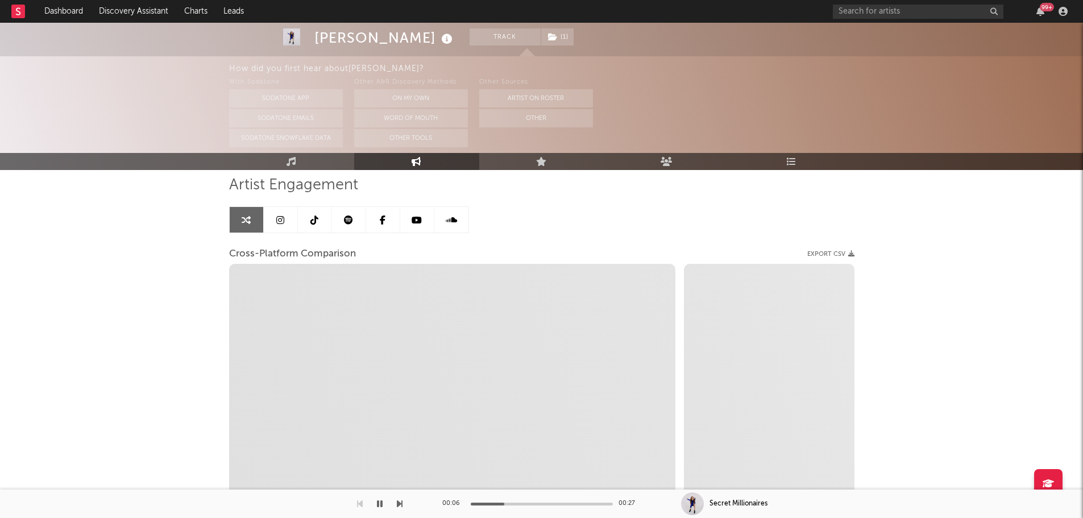
scroll to position [34, 0]
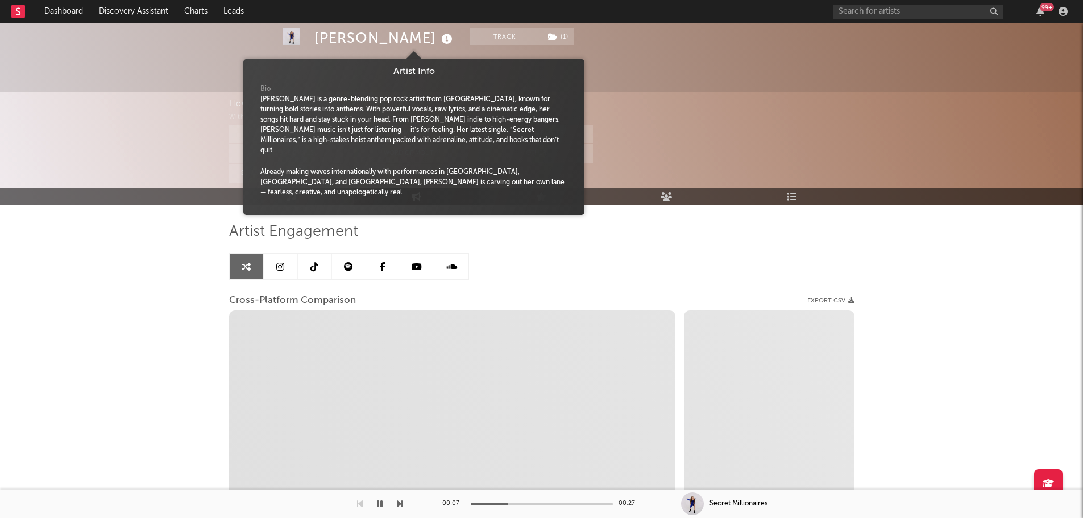
click at [439, 40] on icon at bounding box center [447, 39] width 16 height 16
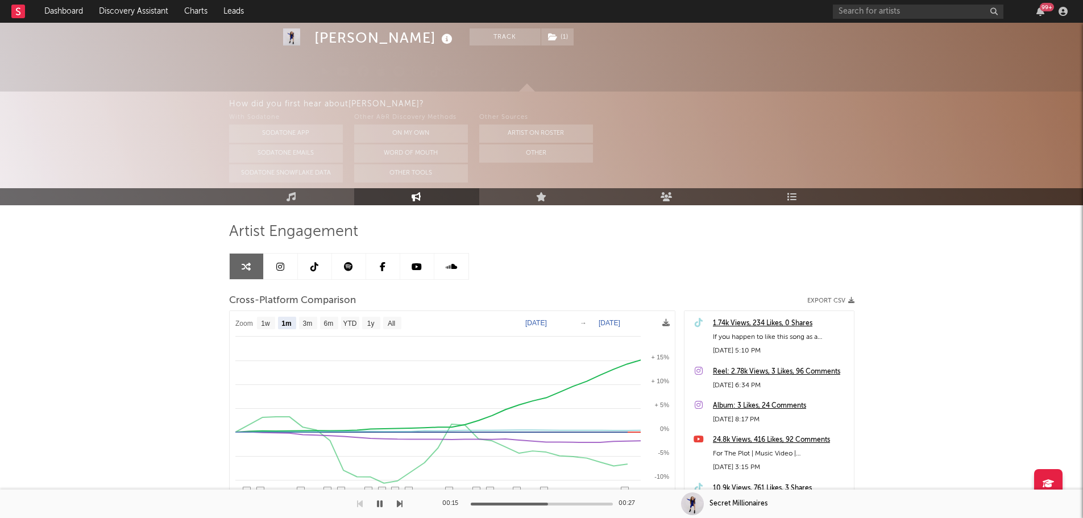
click at [439, 43] on icon at bounding box center [447, 39] width 16 height 16
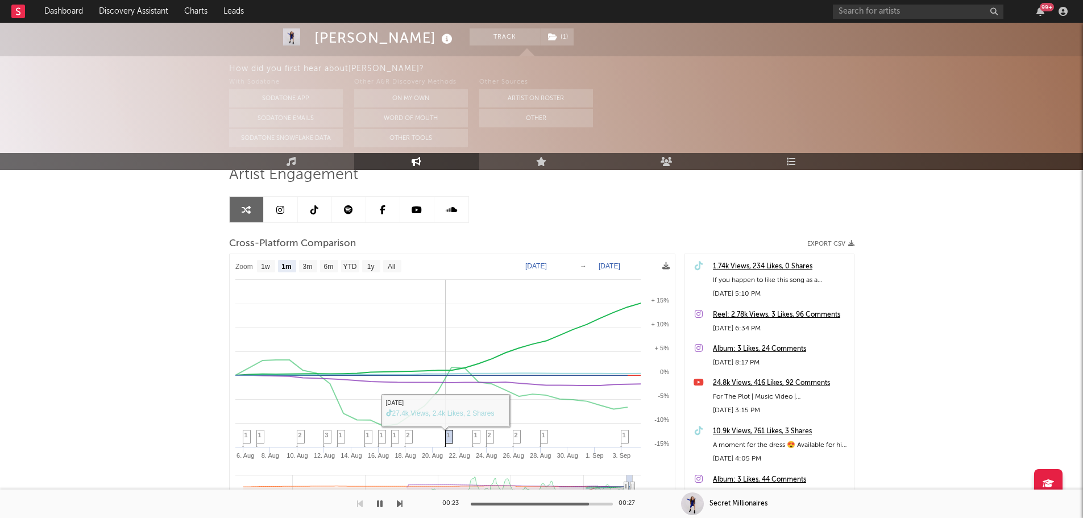
click at [448, 437] on span "1" at bounding box center [448, 435] width 3 height 7
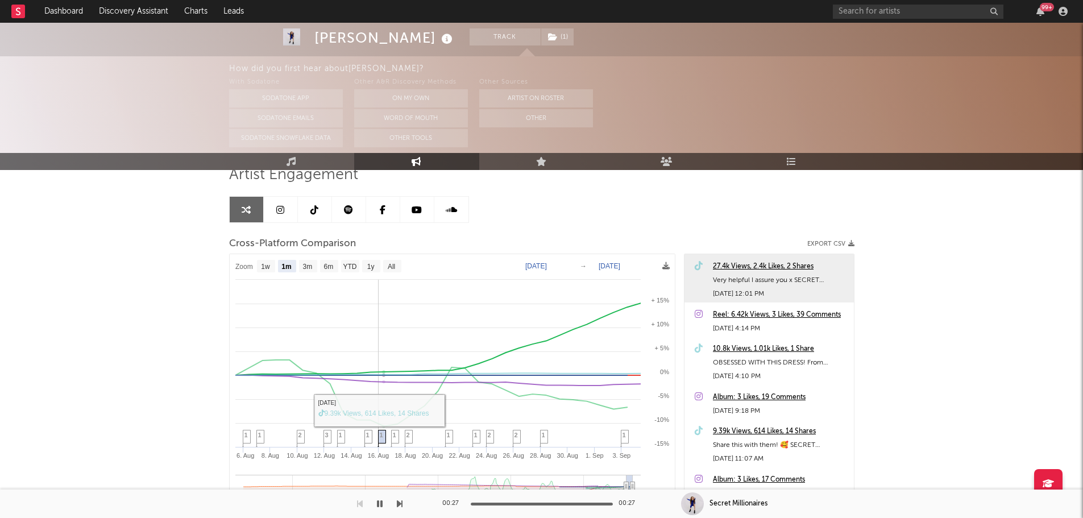
click at [381, 438] on span "1" at bounding box center [381, 435] width 3 height 7
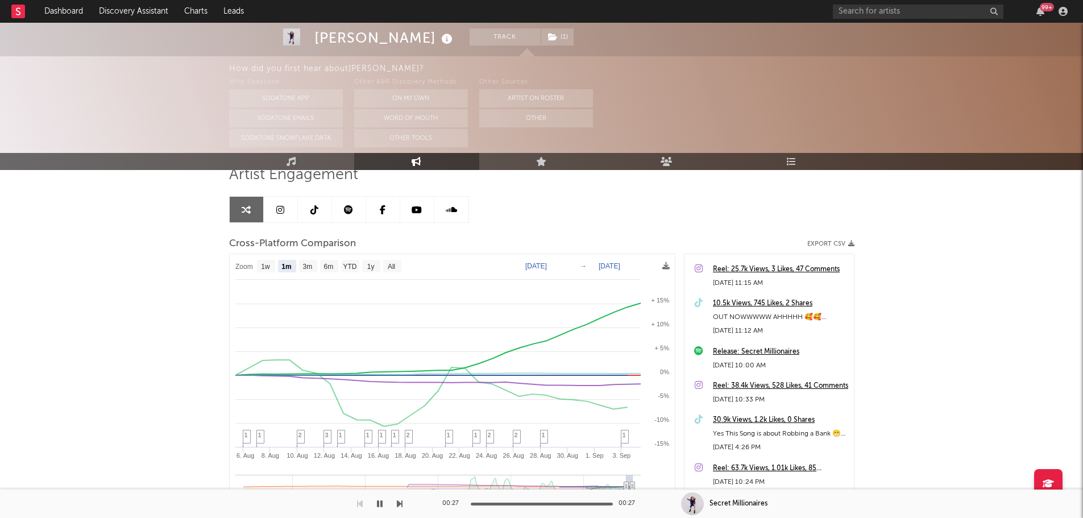
scroll to position [617, 0]
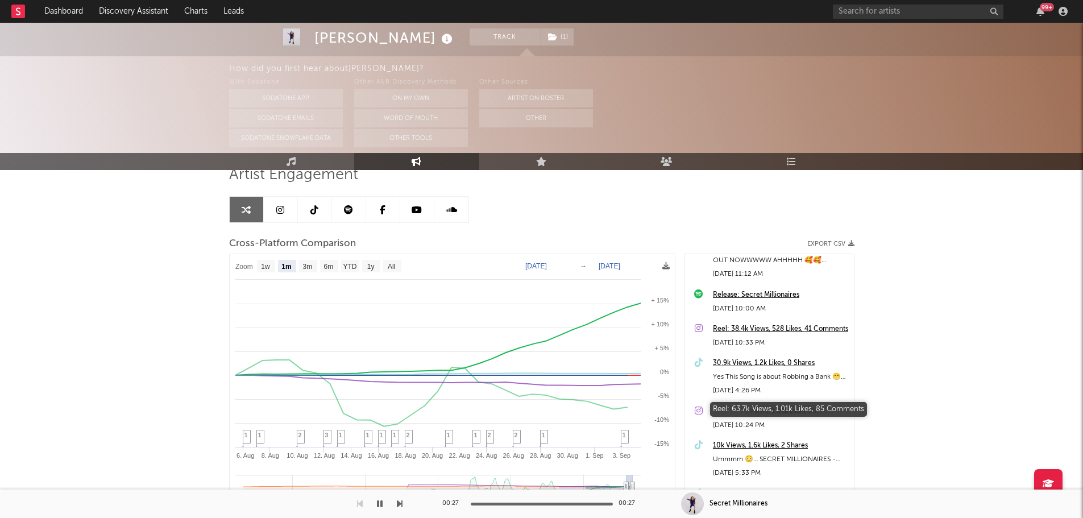
click at [744, 407] on div "Reel: 63.7k Views, 1.01k Likes, 85 Comments" at bounding box center [780, 412] width 135 height 14
click at [311, 264] on text "3m" at bounding box center [308, 267] width 10 height 8
select select "3m"
type input "2025-06-04"
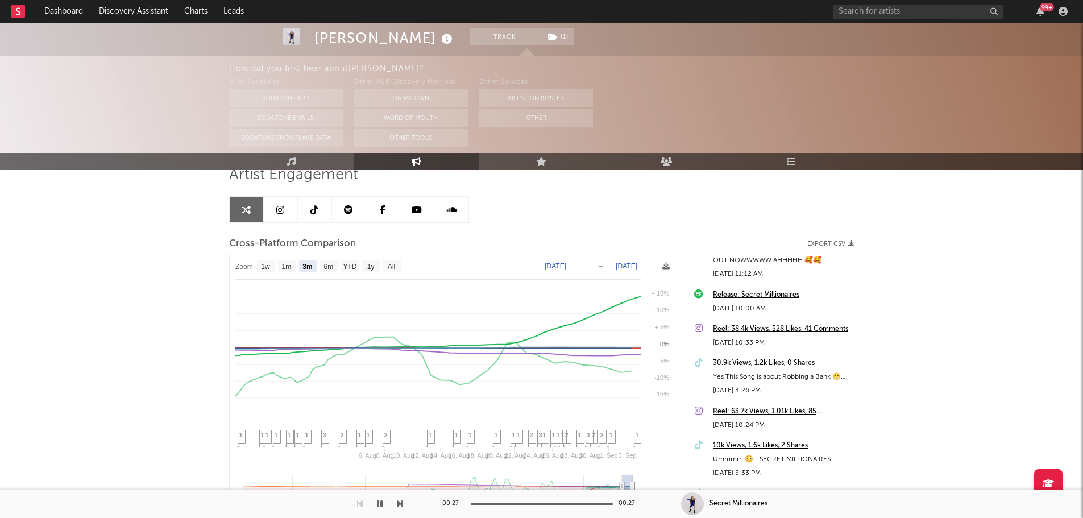
select select "3m"
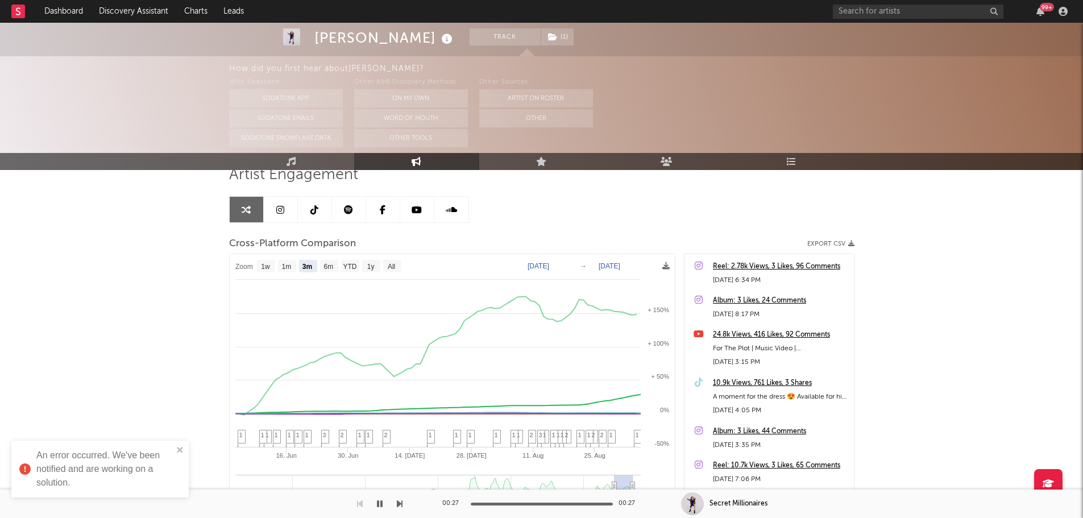
scroll to position [0, 0]
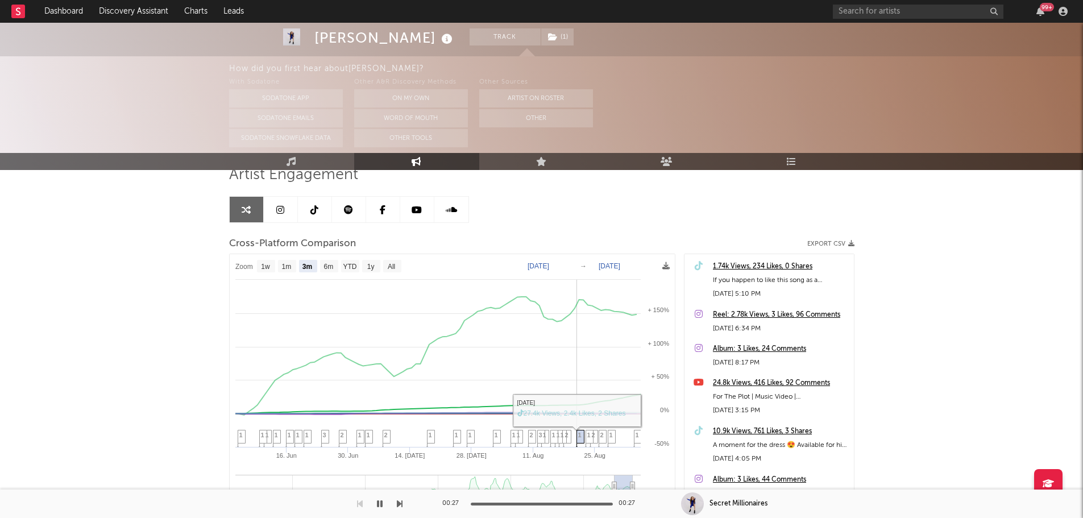
click at [577, 438] on icon at bounding box center [580, 440] width 8 height 18
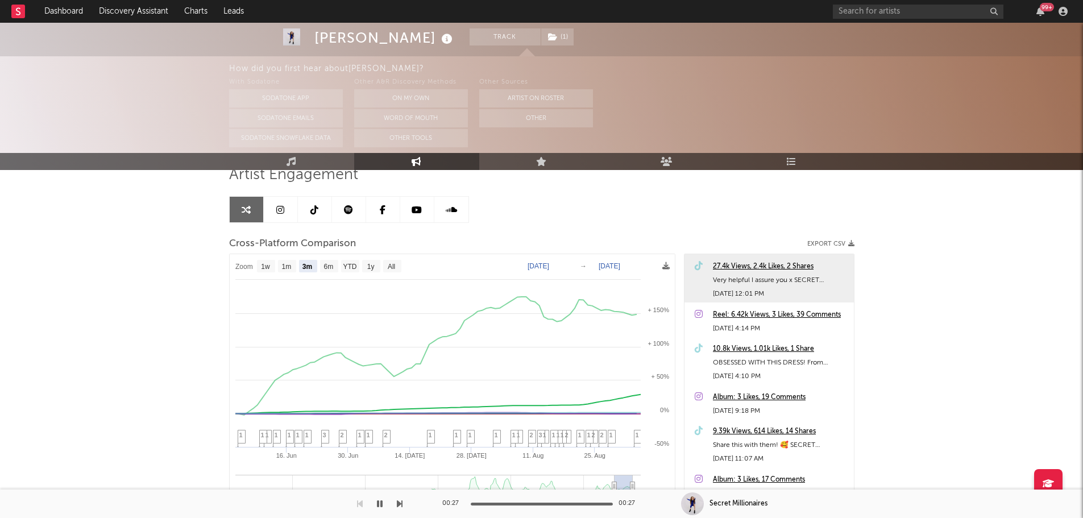
click at [758, 270] on div "27.4k Views, 2.4k Likes, 2 Shares" at bounding box center [780, 267] width 135 height 14
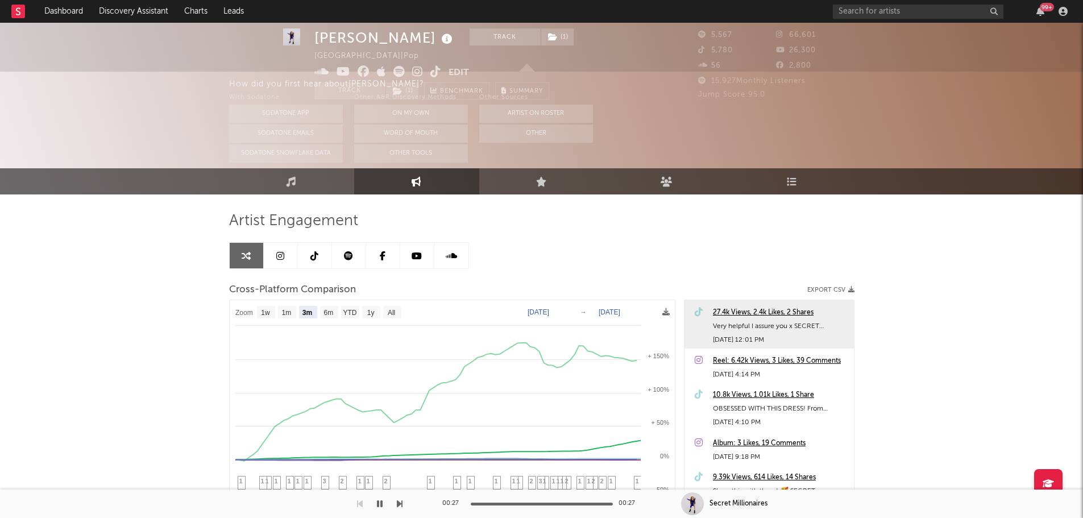
scroll to position [0, 0]
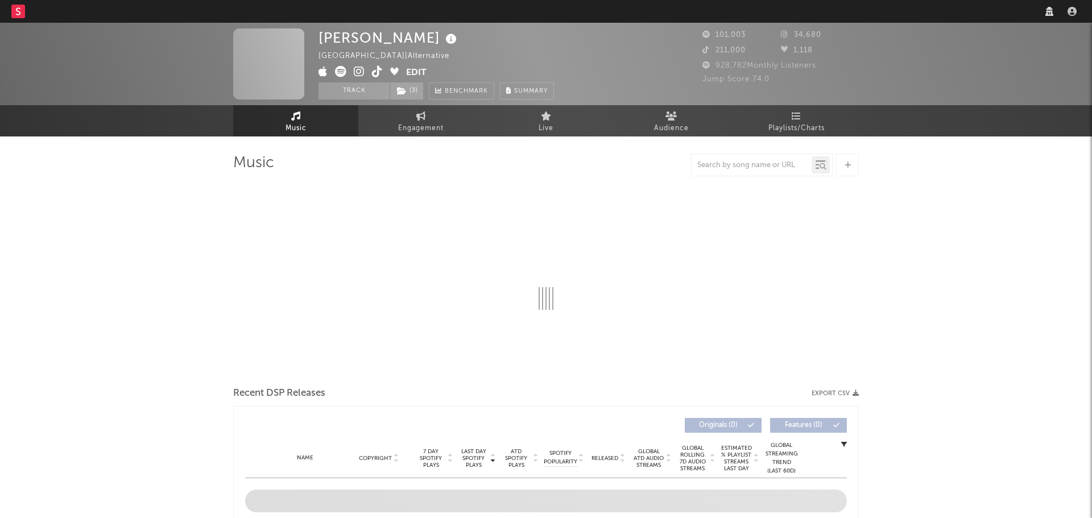
select select "6m"
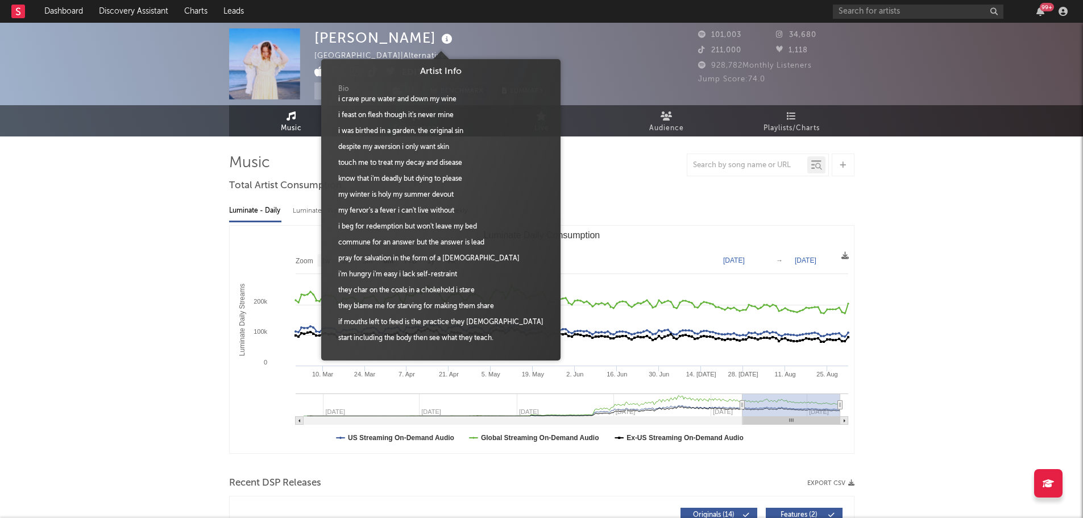
click at [439, 39] on icon at bounding box center [447, 39] width 16 height 16
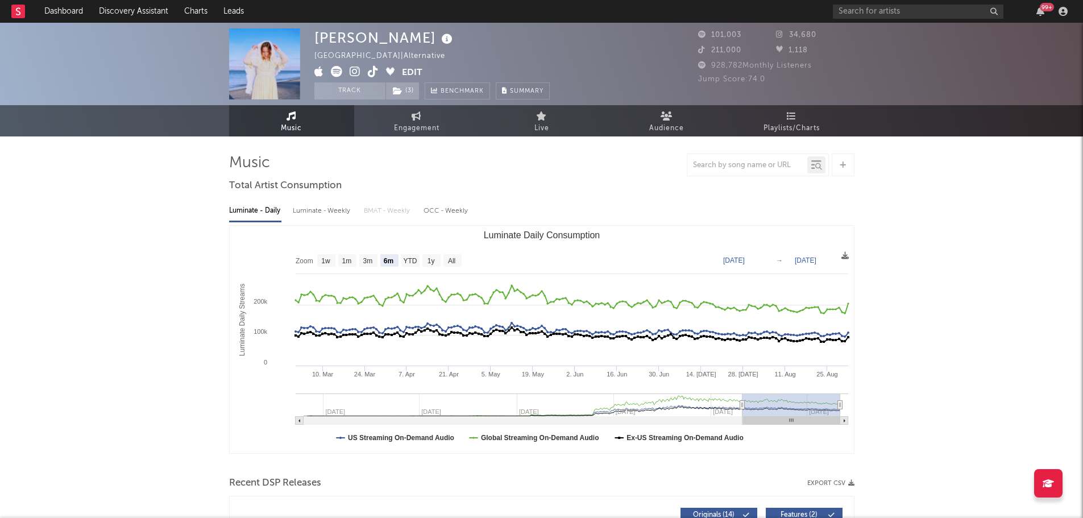
click at [439, 39] on icon at bounding box center [447, 39] width 16 height 16
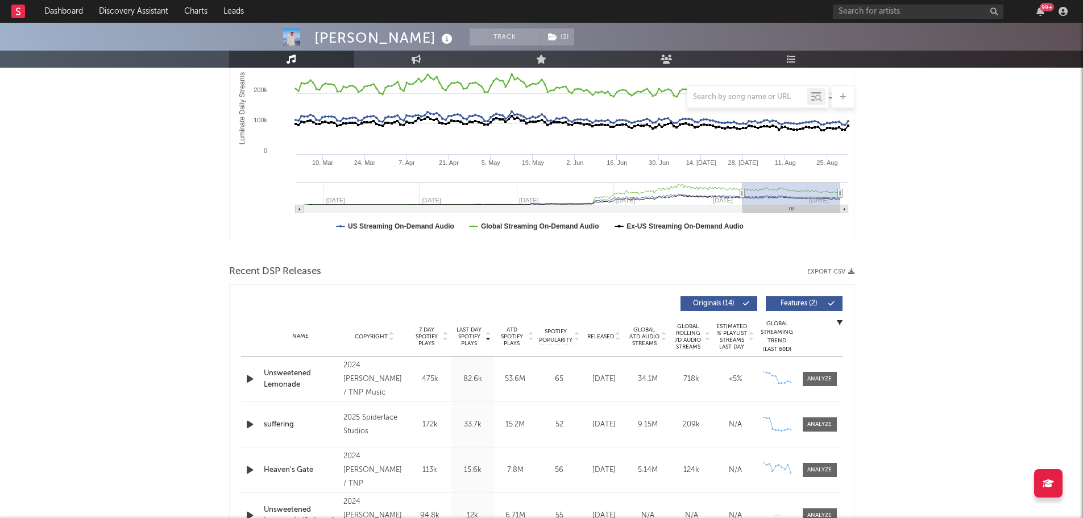
scroll to position [227, 0]
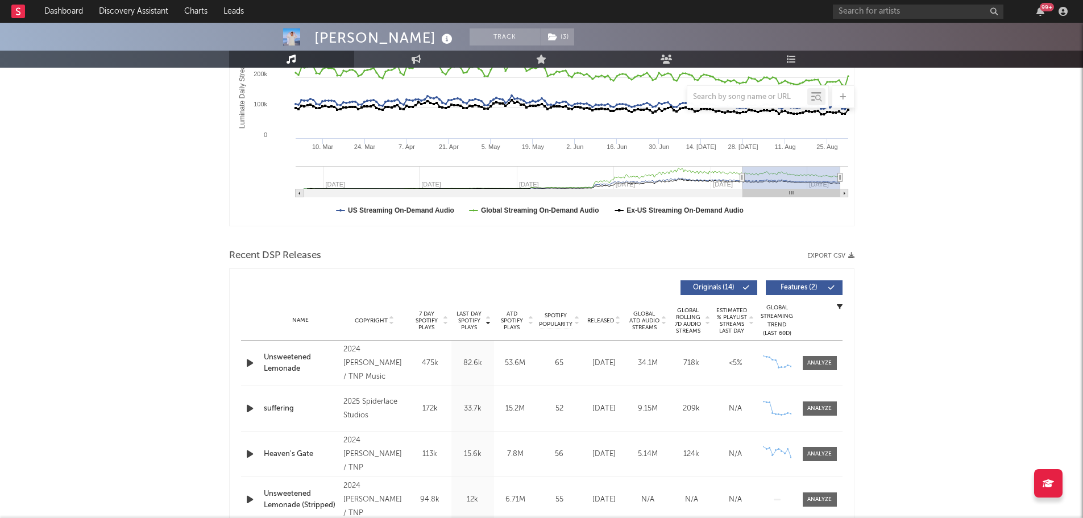
click at [604, 320] on span "Released" at bounding box center [601, 320] width 27 height 7
click at [250, 362] on icon "button" at bounding box center [250, 363] width 12 height 14
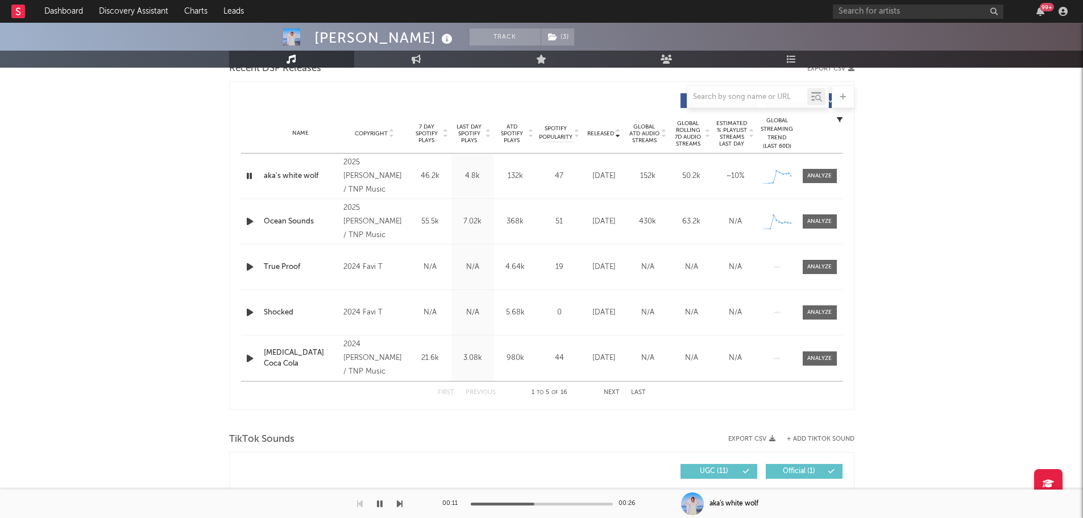
scroll to position [398, 0]
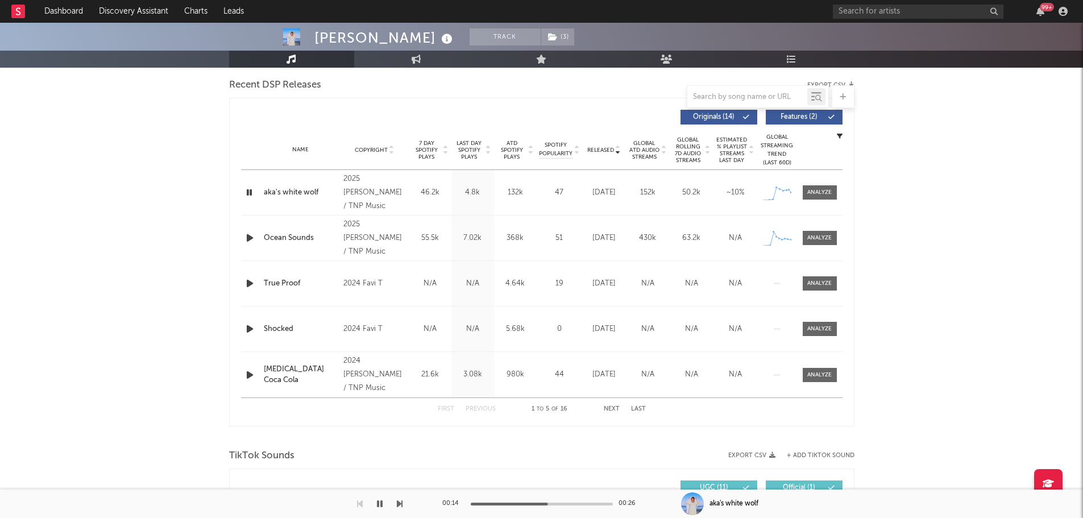
click at [249, 192] on icon "button" at bounding box center [249, 192] width 11 height 14
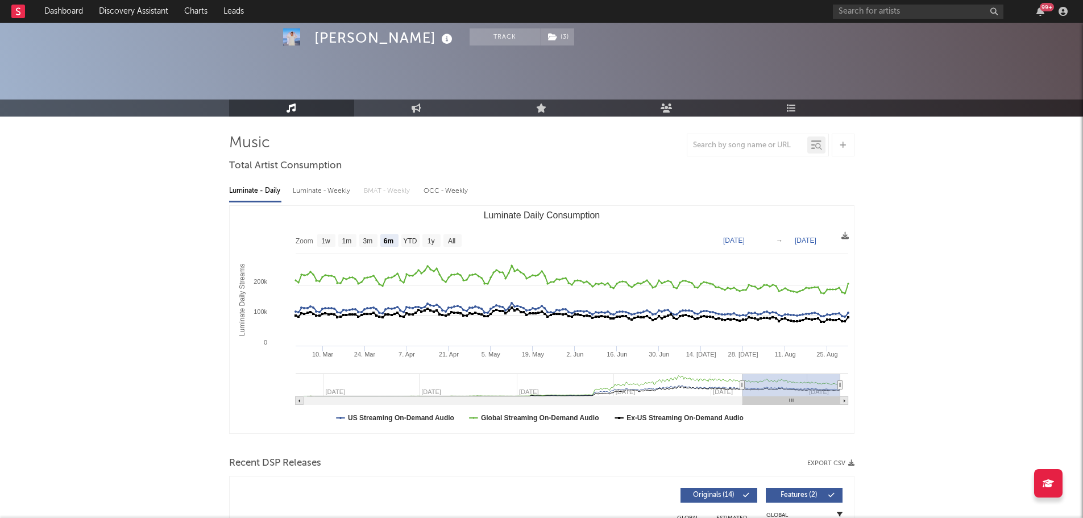
scroll to position [0, 0]
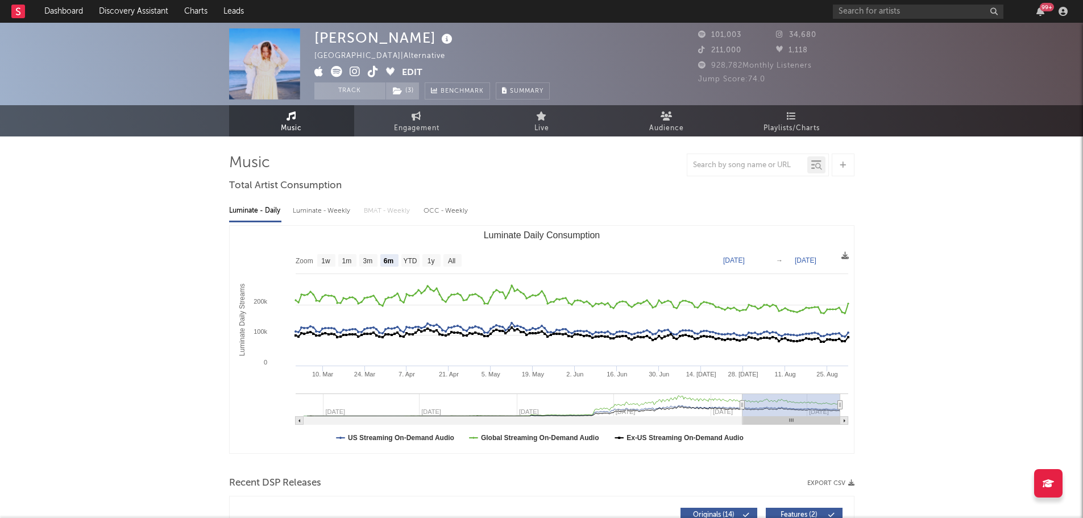
click at [371, 72] on icon at bounding box center [373, 71] width 11 height 11
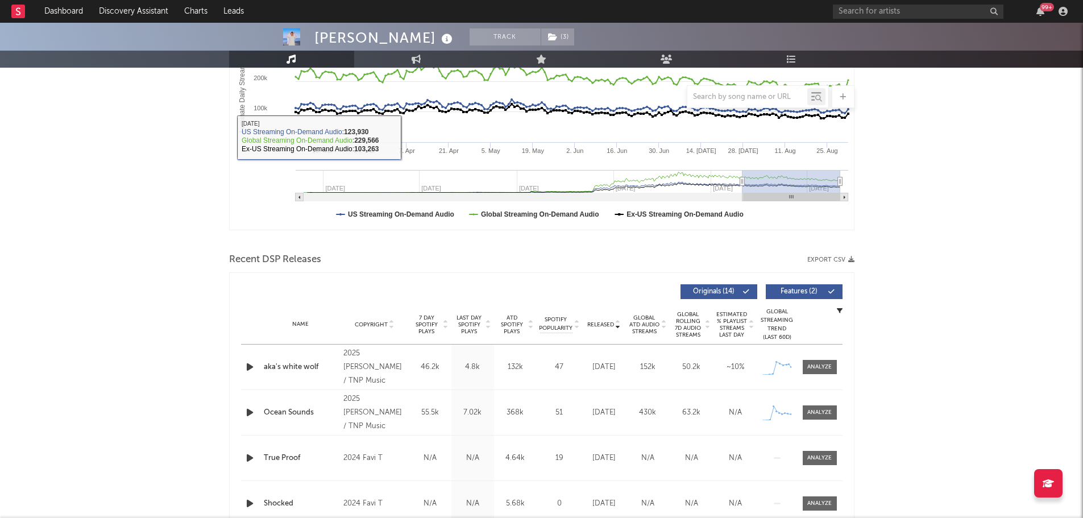
scroll to position [341, 0]
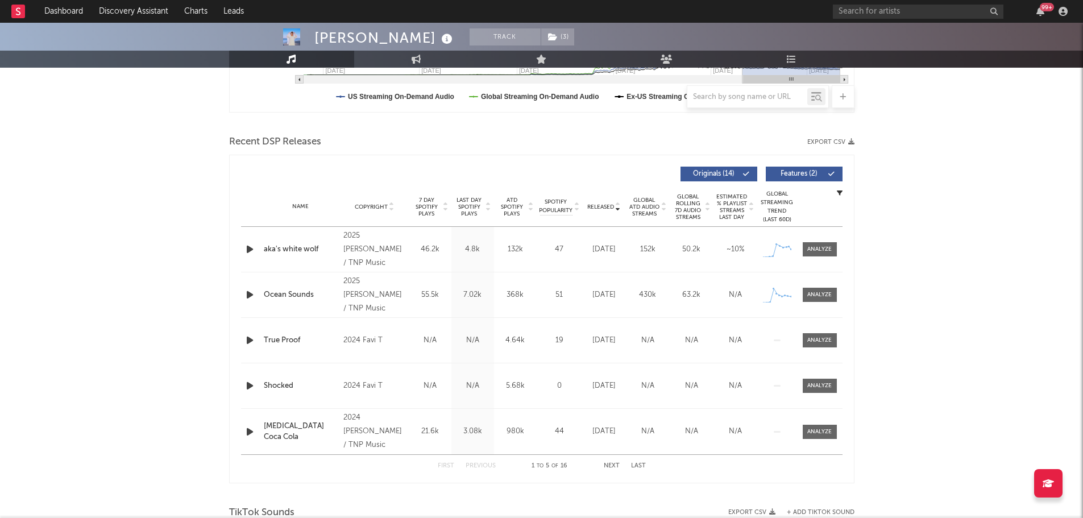
click at [248, 291] on icon "button" at bounding box center [250, 295] width 12 height 14
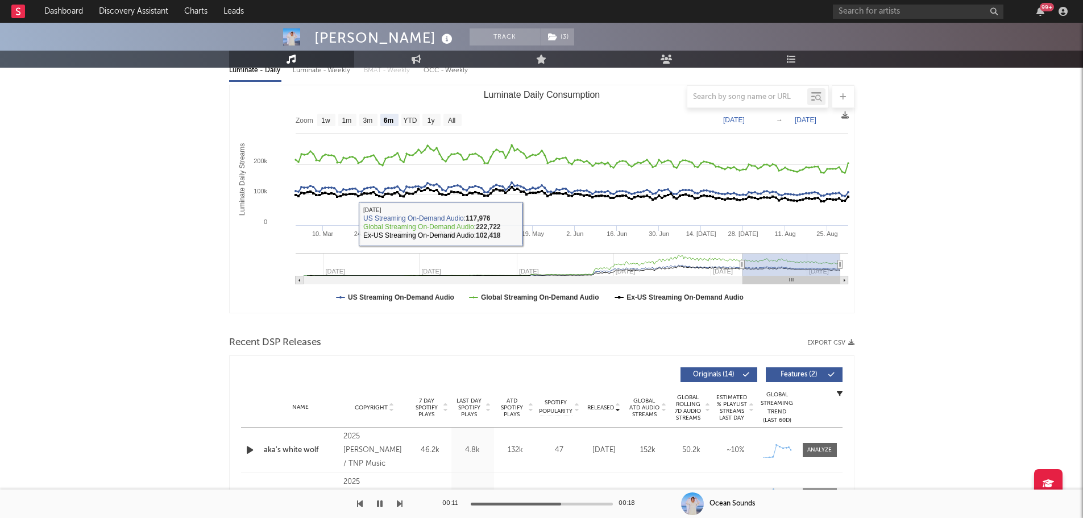
scroll to position [227, 0]
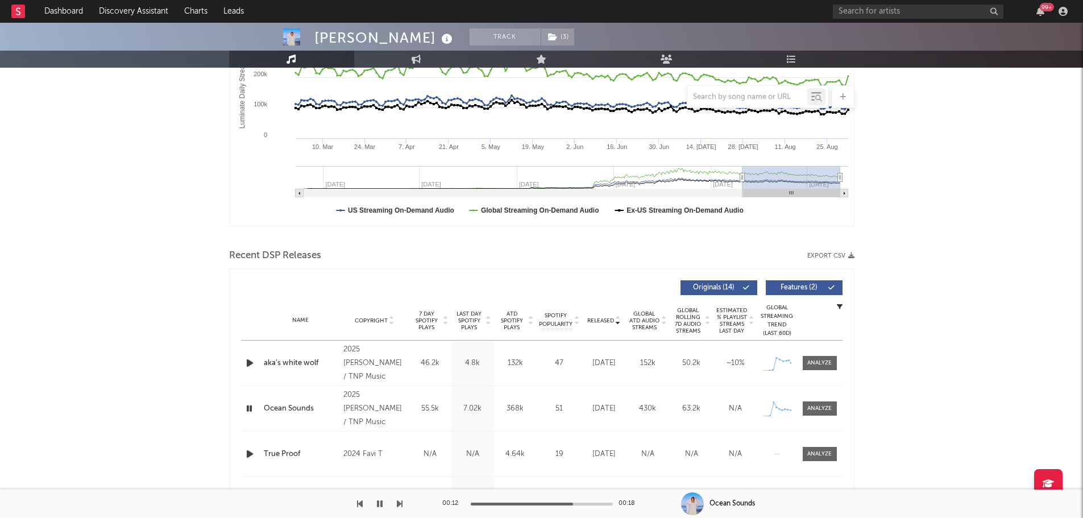
click at [473, 322] on span "Last Day Spotify Plays" at bounding box center [469, 321] width 30 height 20
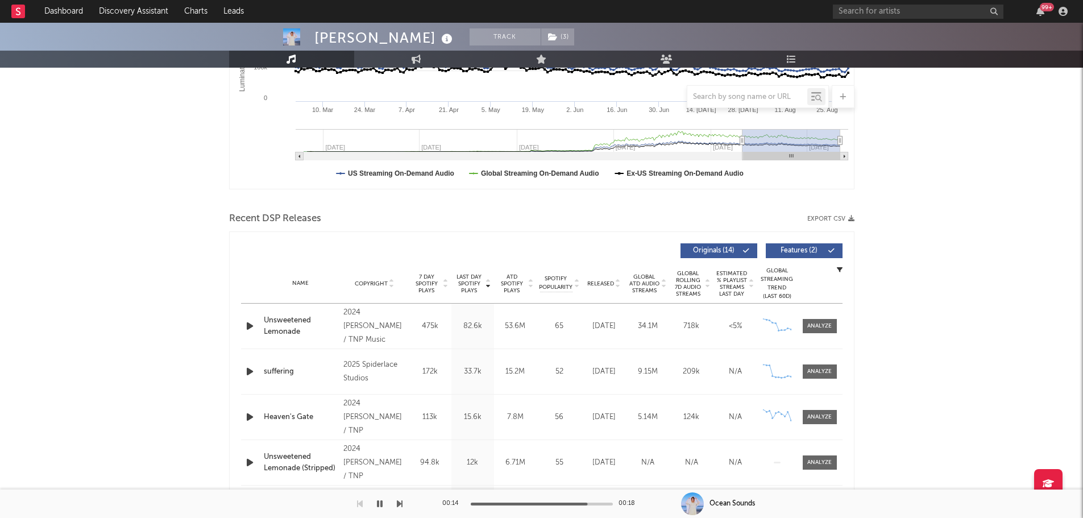
scroll to position [284, 0]
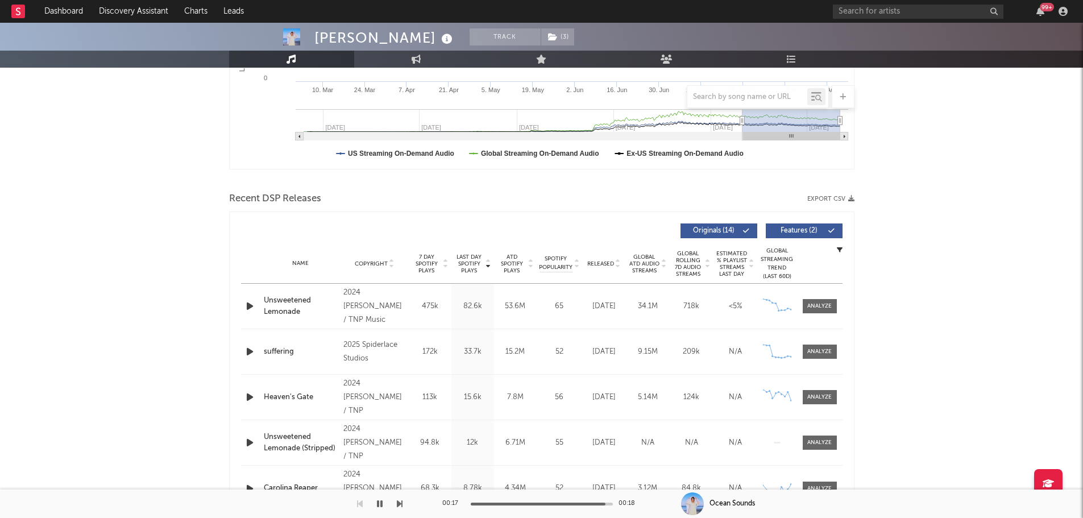
click at [247, 304] on icon "button" at bounding box center [250, 306] width 12 height 14
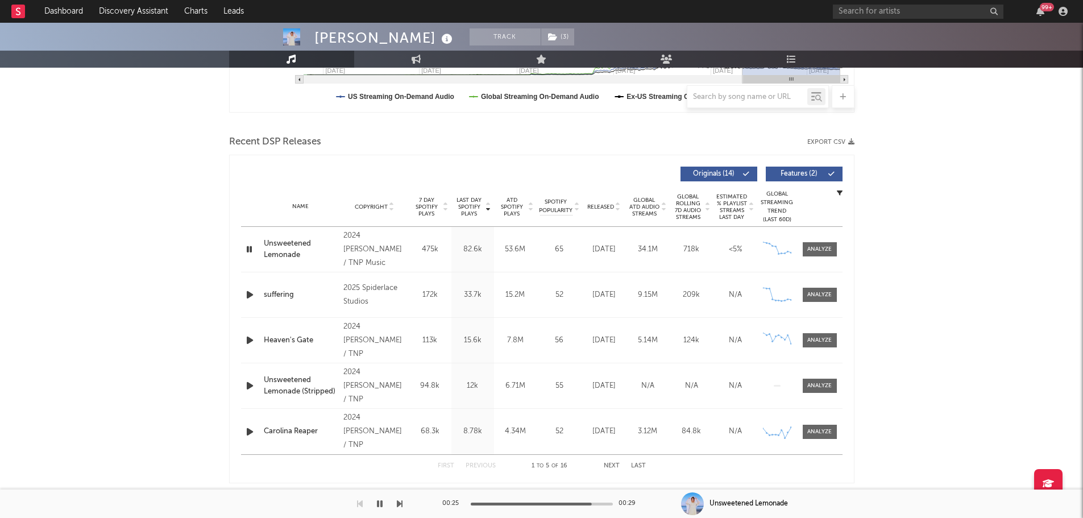
click at [249, 294] on icon "button" at bounding box center [250, 295] width 12 height 14
click at [246, 433] on icon "button" at bounding box center [250, 432] width 12 height 14
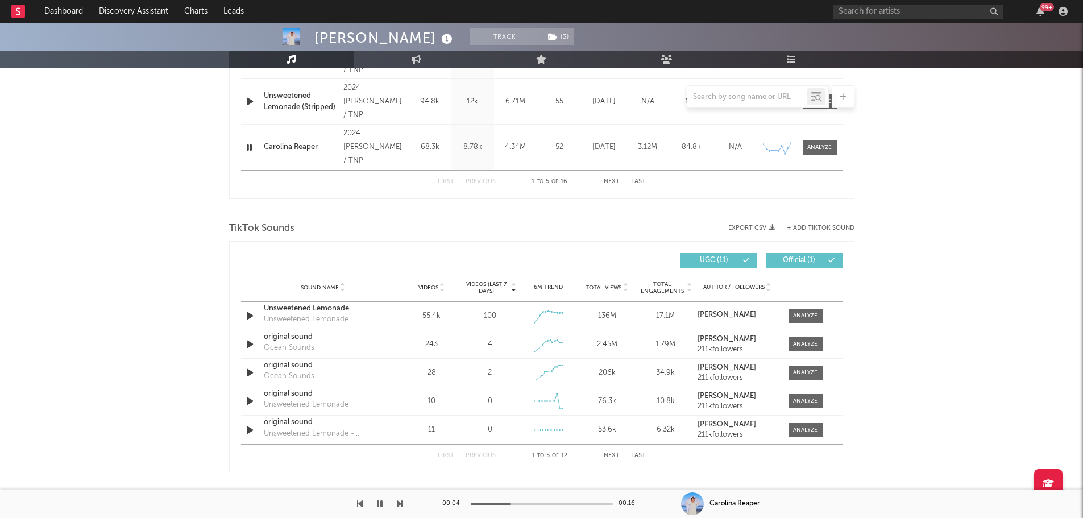
scroll to position [512, 0]
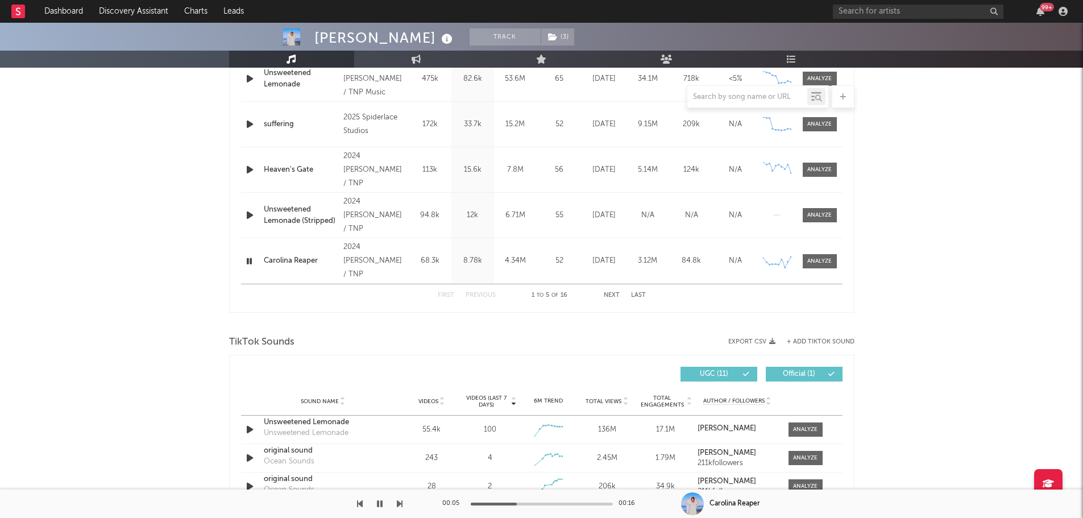
click at [250, 260] on icon "button" at bounding box center [249, 261] width 11 height 14
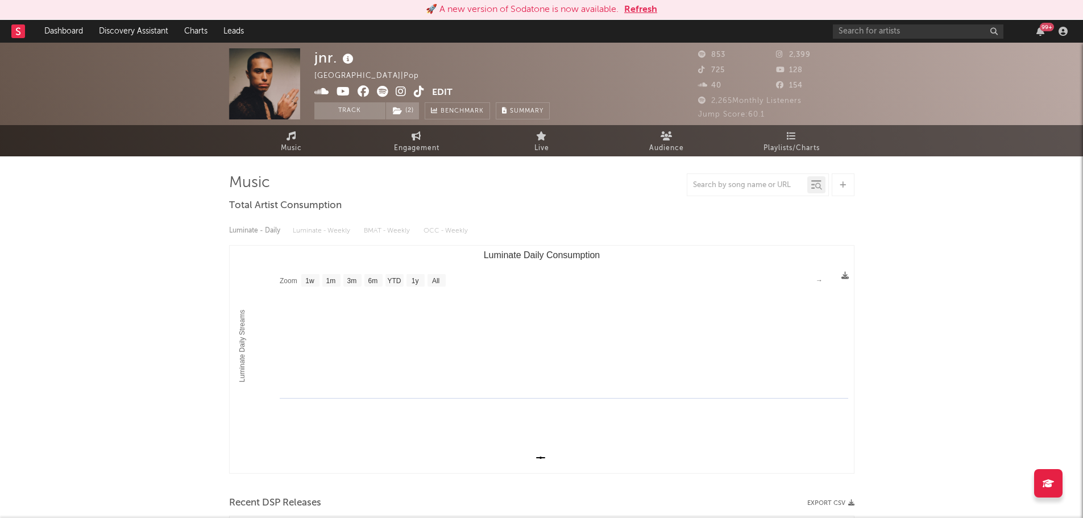
select select "1w"
click at [656, 9] on button "Refresh" at bounding box center [640, 10] width 33 height 14
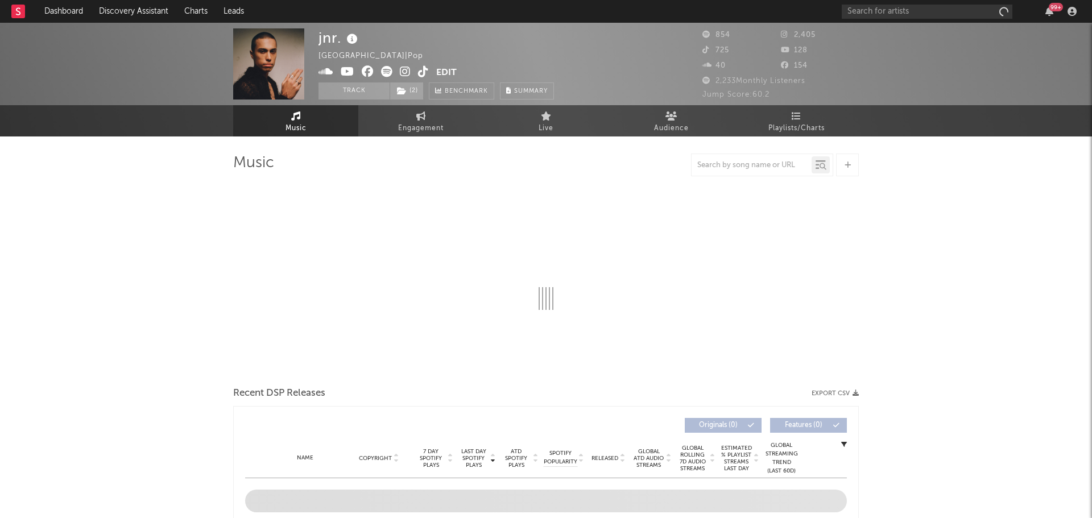
select select "1w"
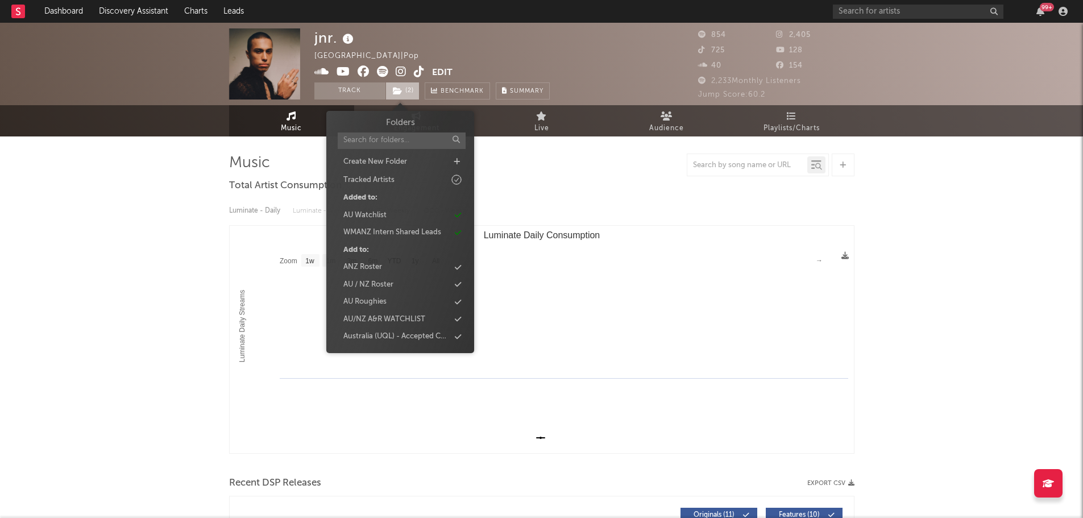
click at [399, 93] on icon at bounding box center [398, 91] width 10 height 8
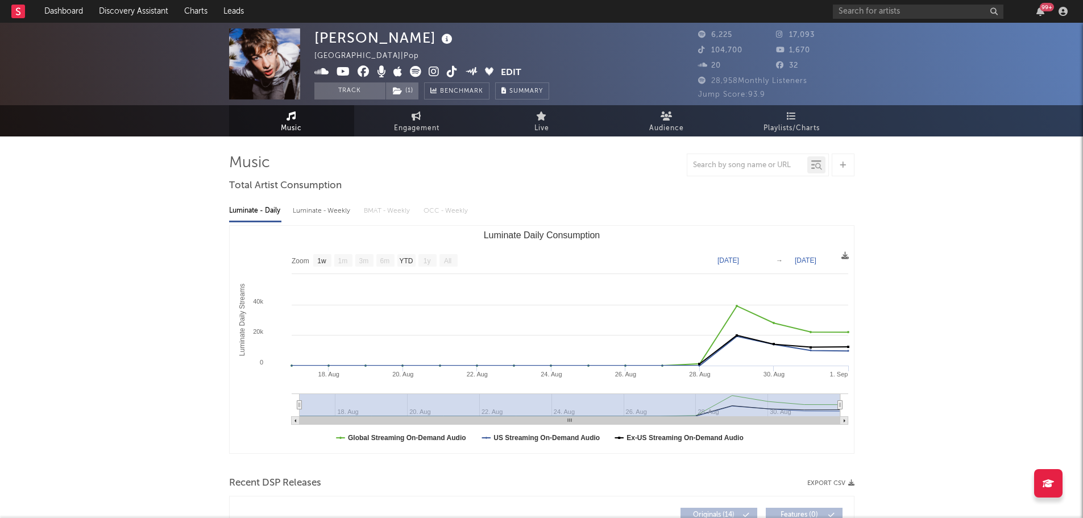
select select "1w"
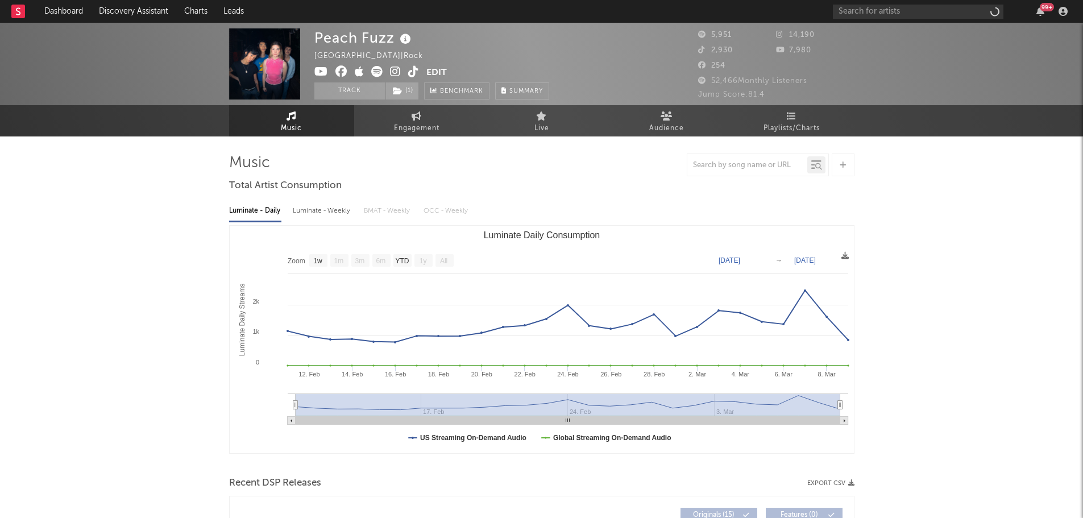
select select "1w"
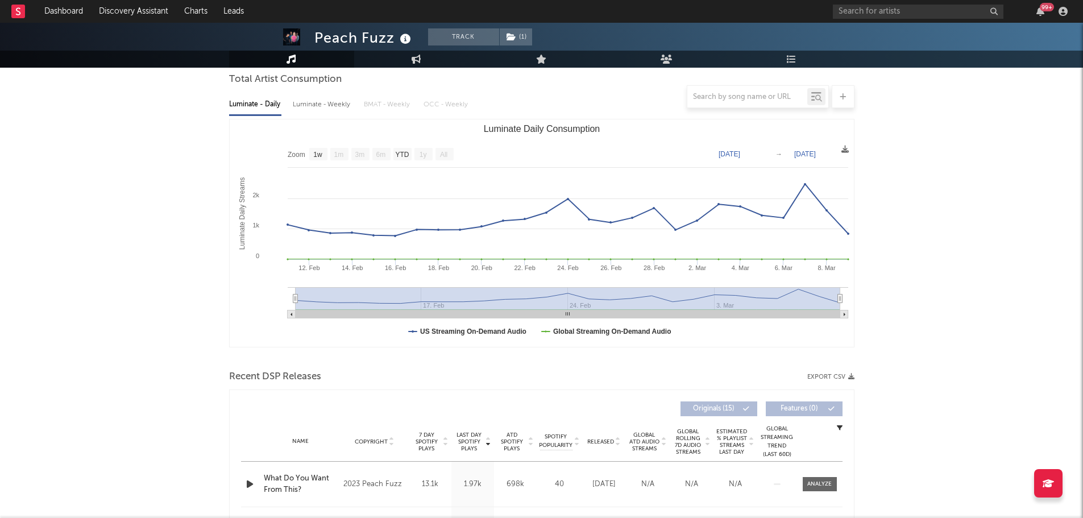
scroll to position [284, 0]
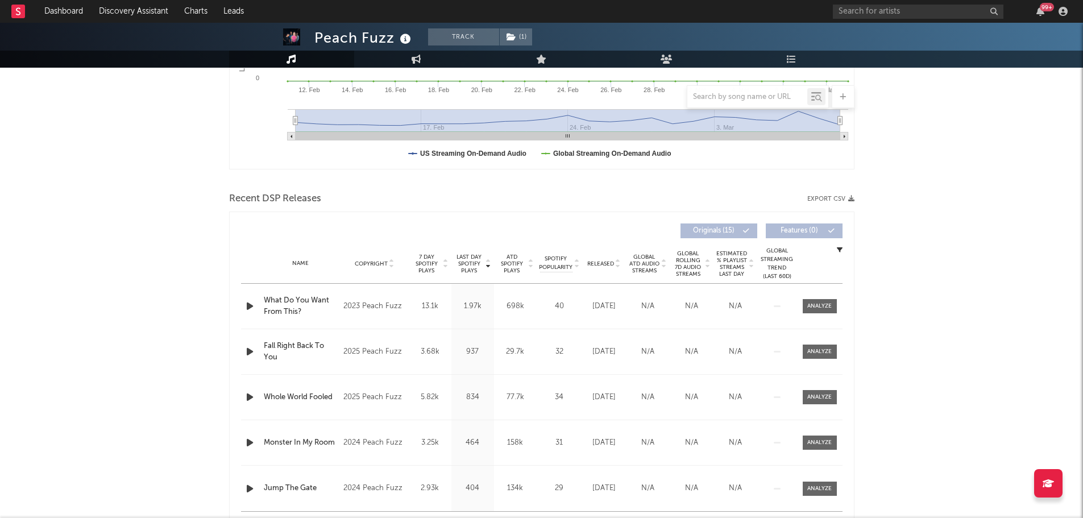
click at [602, 262] on span "Released" at bounding box center [601, 263] width 27 height 7
click at [249, 304] on icon "button" at bounding box center [250, 306] width 12 height 14
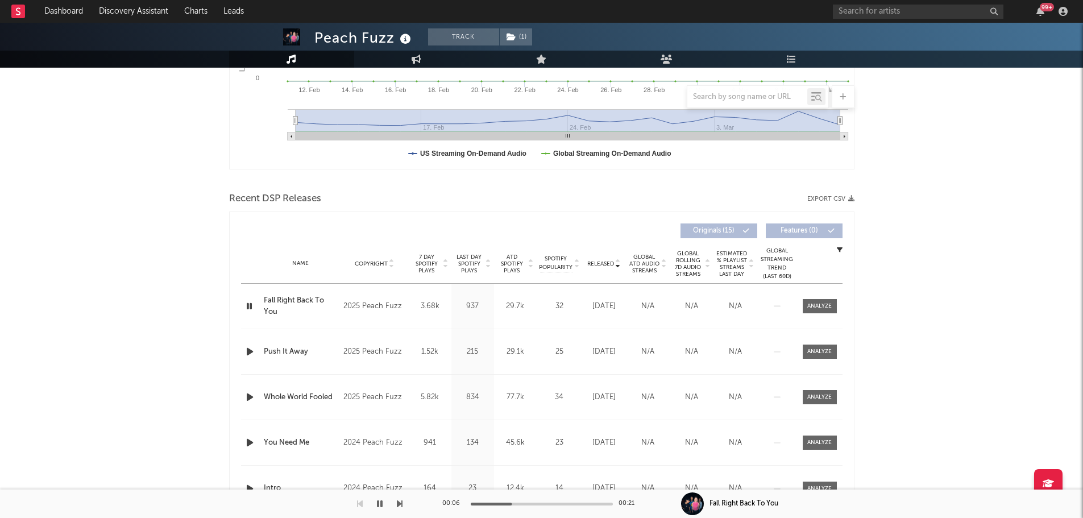
click at [249, 353] on icon "button" at bounding box center [250, 352] width 12 height 14
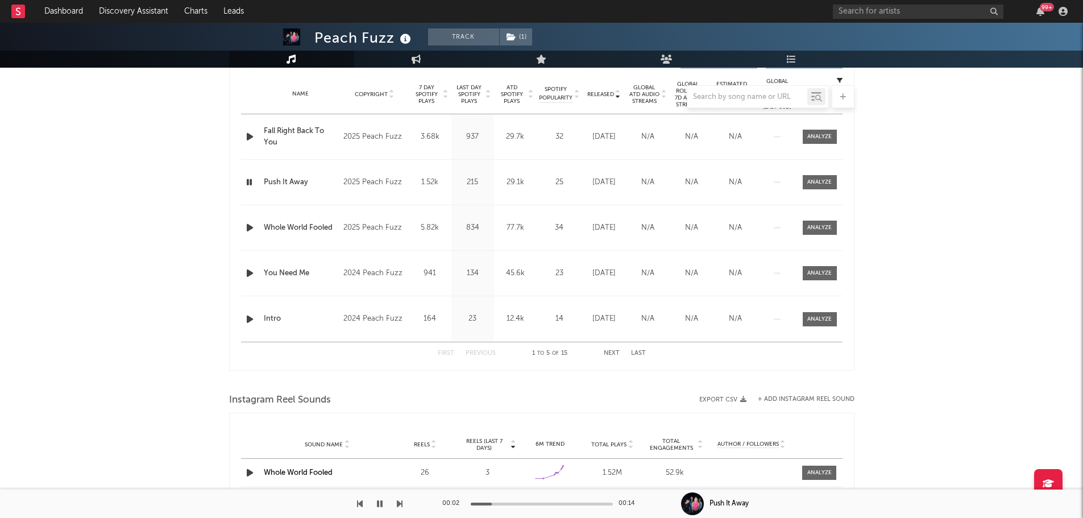
scroll to position [455, 0]
click at [250, 182] on icon "button" at bounding box center [249, 181] width 11 height 14
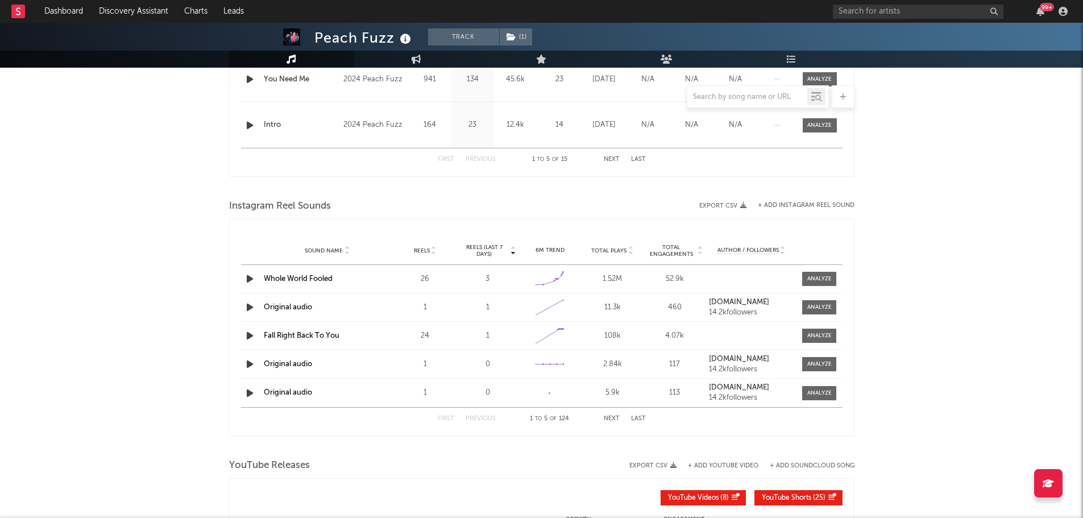
scroll to position [682, 0]
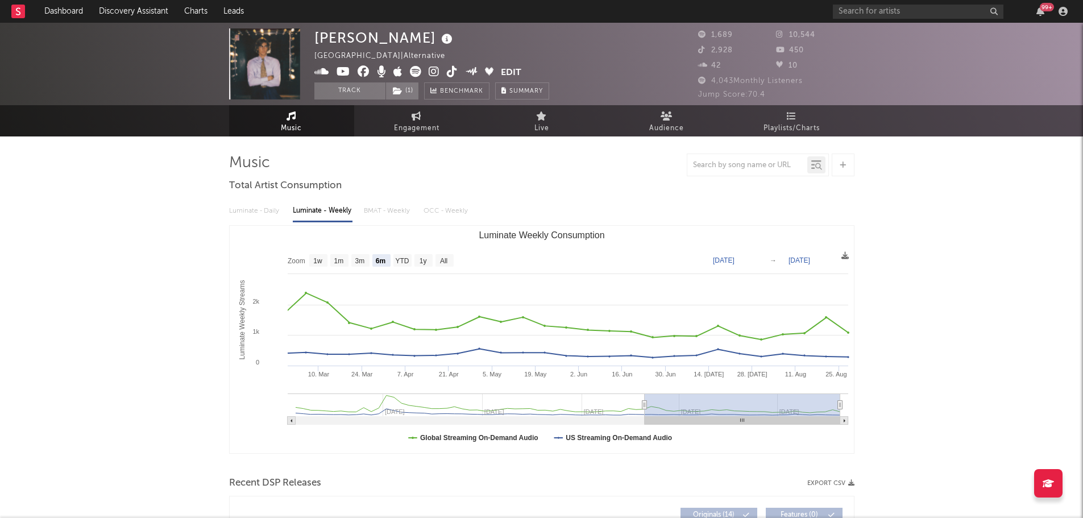
select select "6m"
click at [439, 40] on icon at bounding box center [447, 39] width 16 height 16
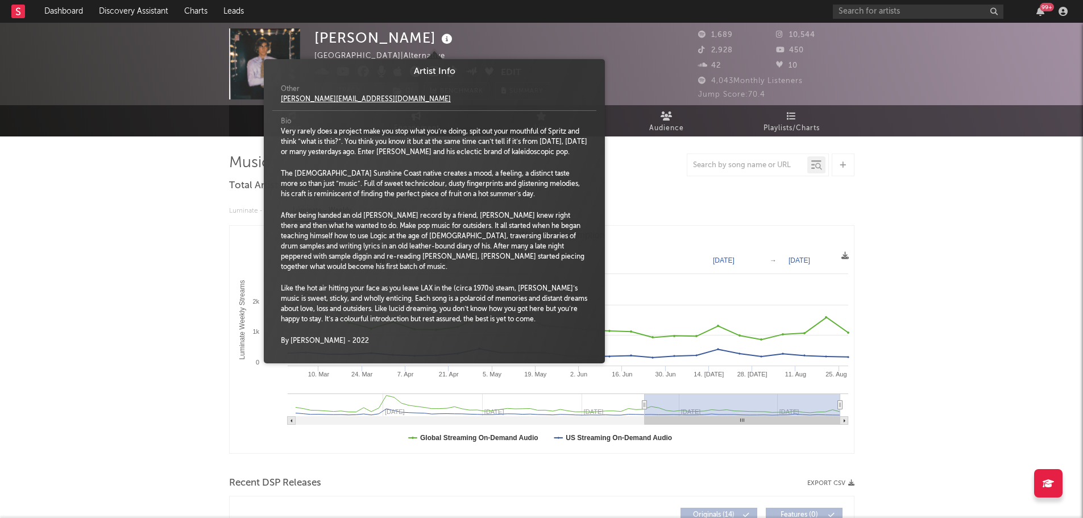
click at [439, 40] on icon at bounding box center [447, 39] width 16 height 16
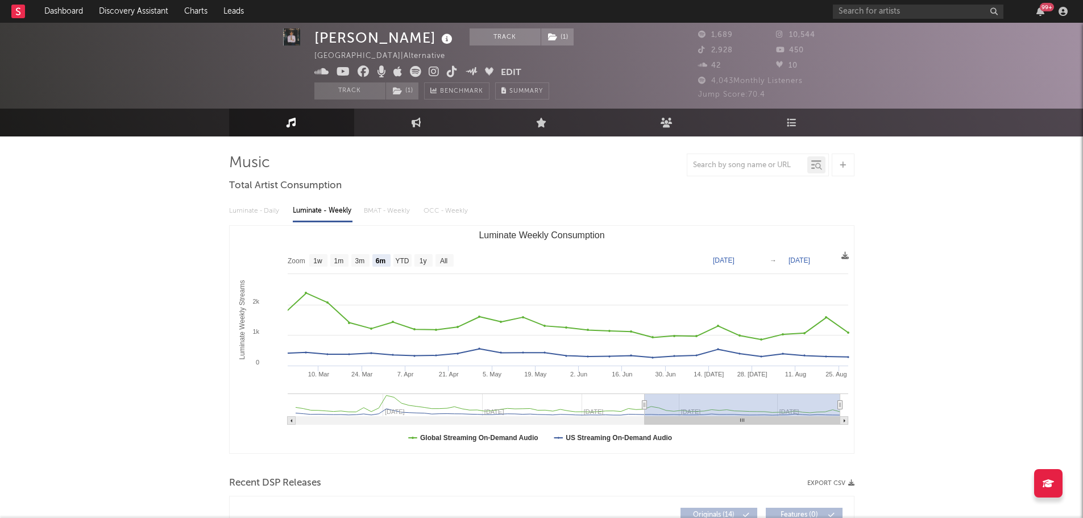
scroll to position [227, 0]
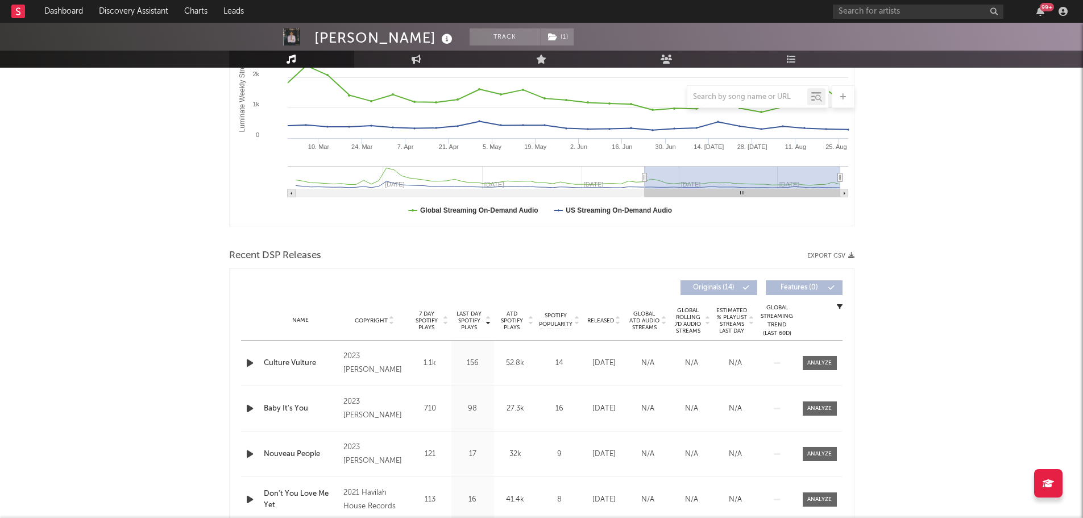
click at [605, 319] on span "Released" at bounding box center [601, 320] width 27 height 7
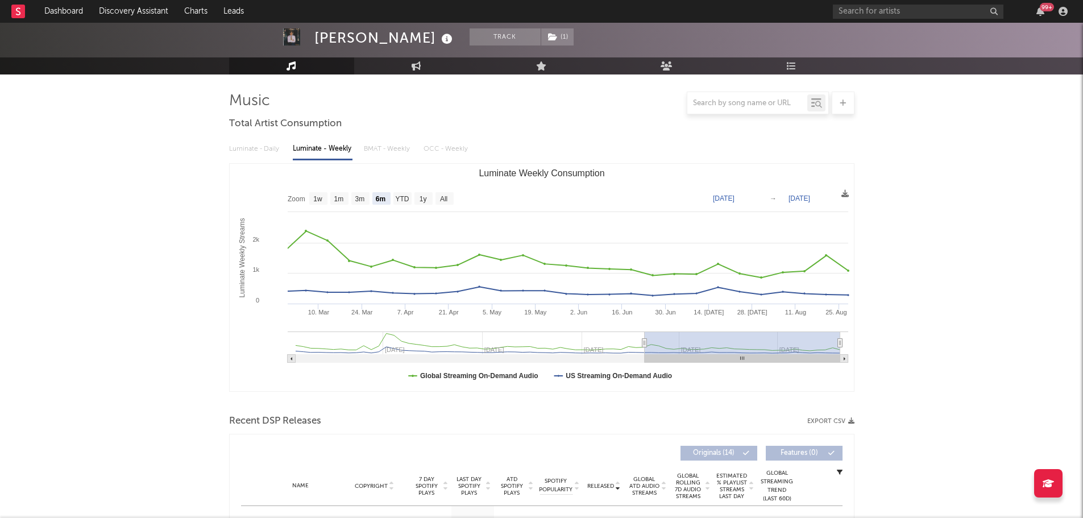
scroll to position [0, 0]
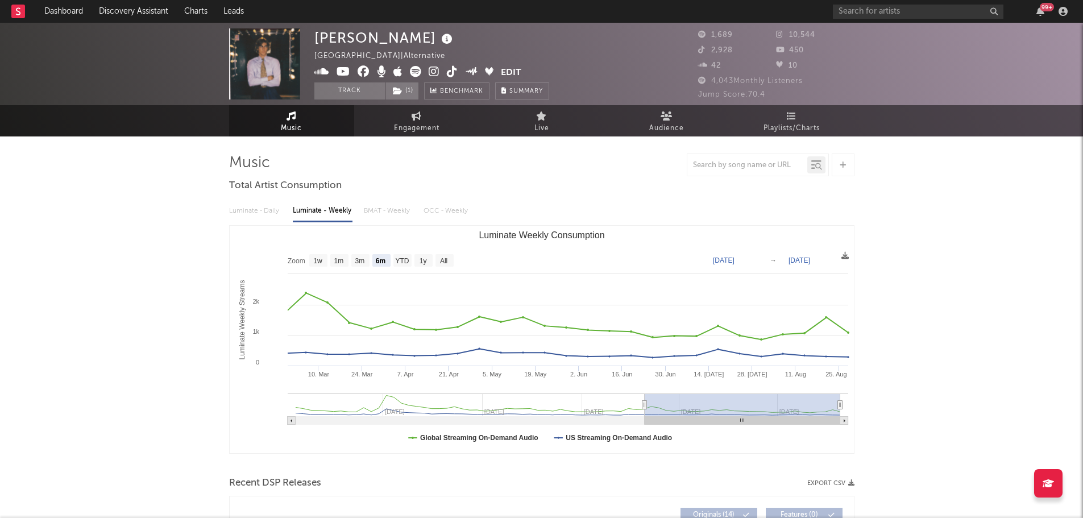
click at [435, 69] on icon at bounding box center [434, 71] width 11 height 11
